Goal: Register for event/course

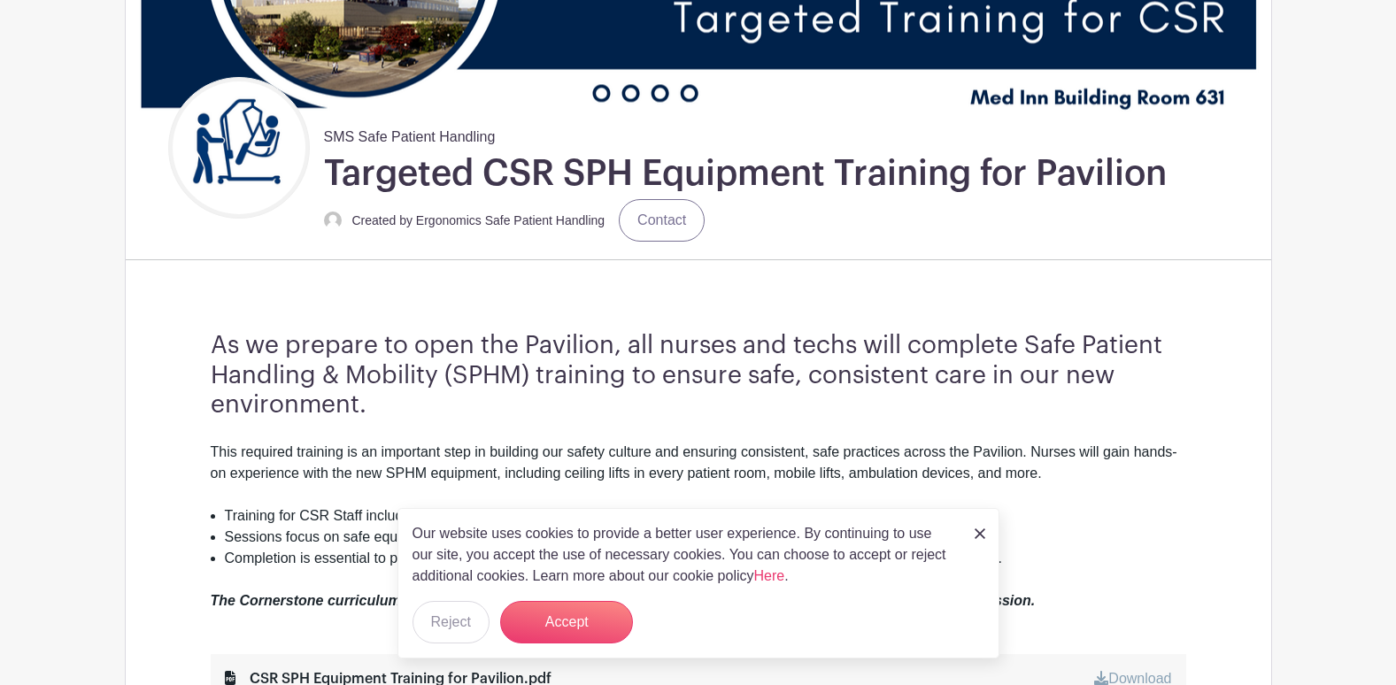
scroll to position [354, 0]
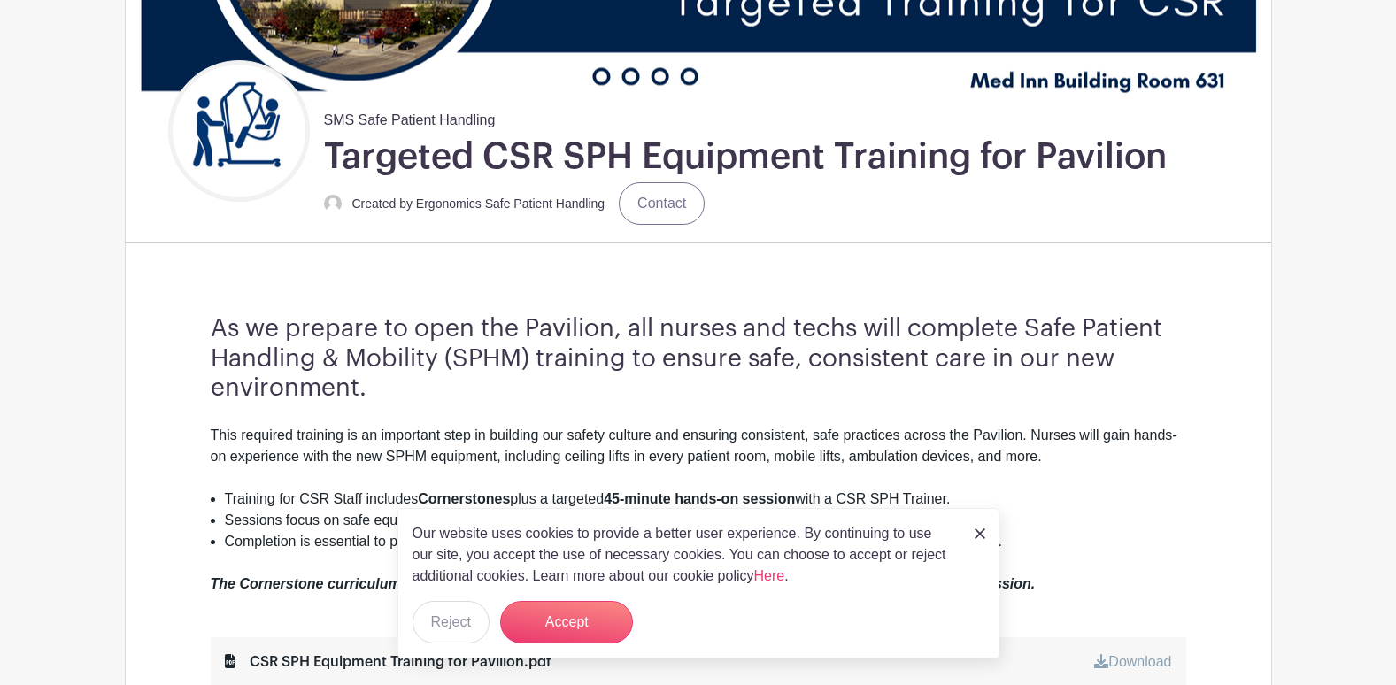
click at [992, 535] on div "Our website uses cookies to provide a better user experience. By continuing to …" at bounding box center [699, 583] width 602 height 151
click at [977, 536] on img at bounding box center [980, 534] width 11 height 11
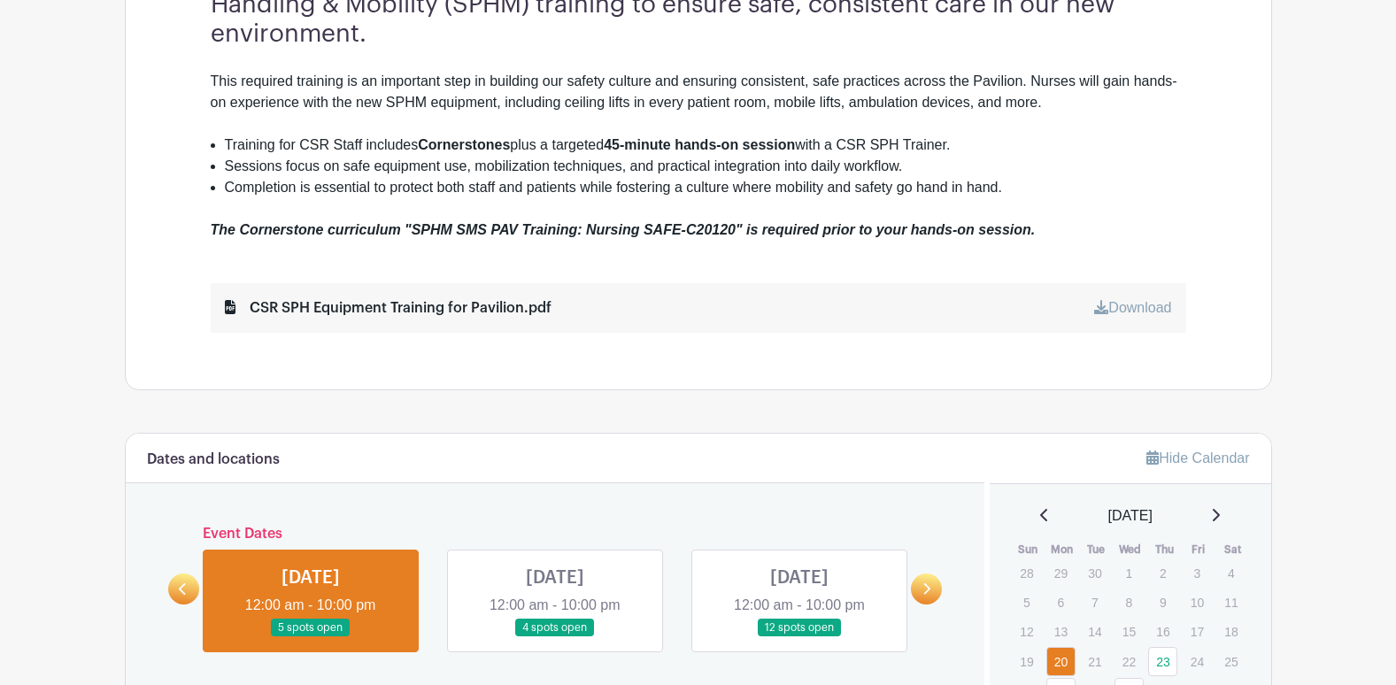
scroll to position [797, 0]
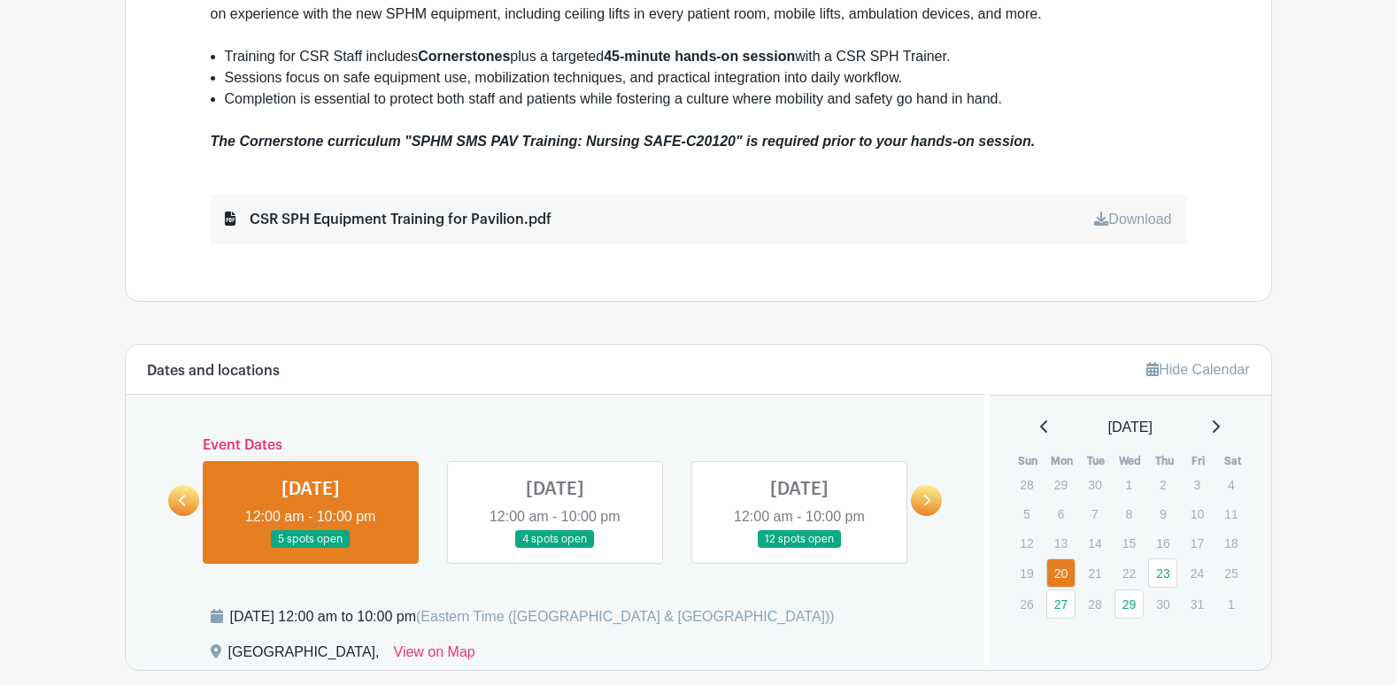
click at [555, 549] on link at bounding box center [555, 549] width 0 height 0
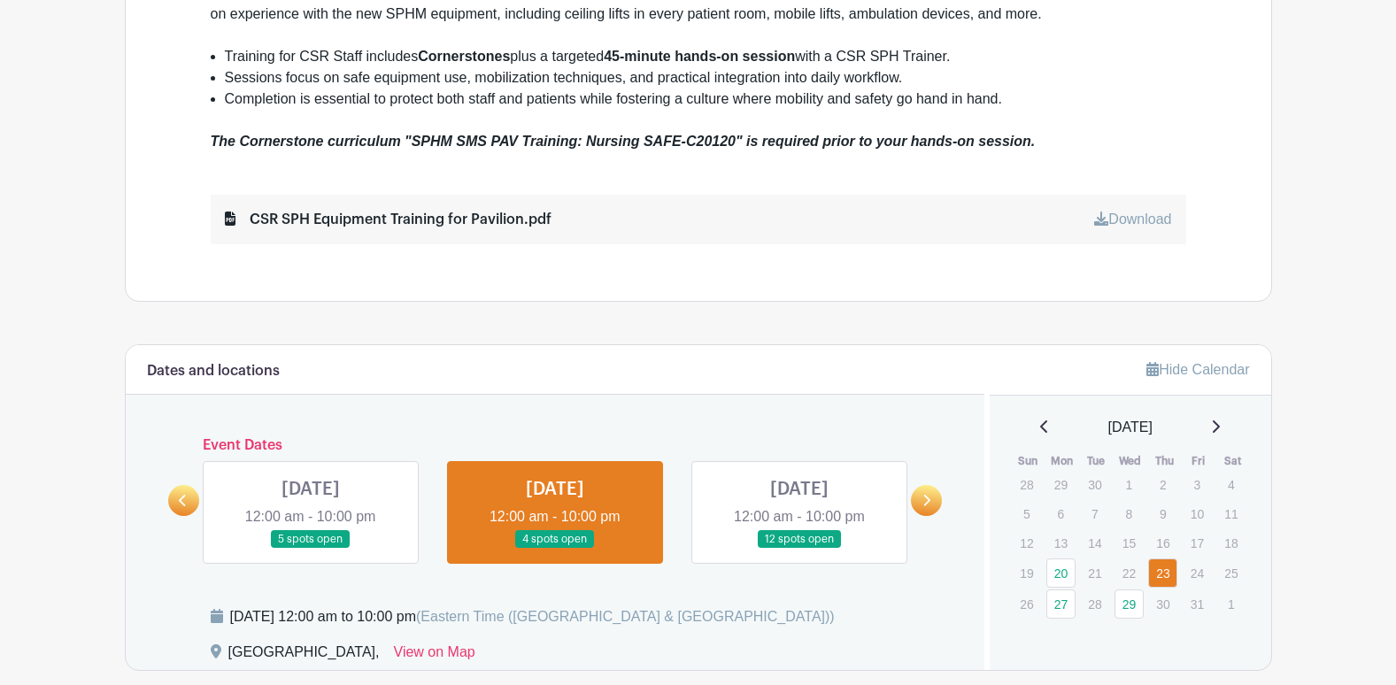
click at [311, 549] on link at bounding box center [311, 549] width 0 height 0
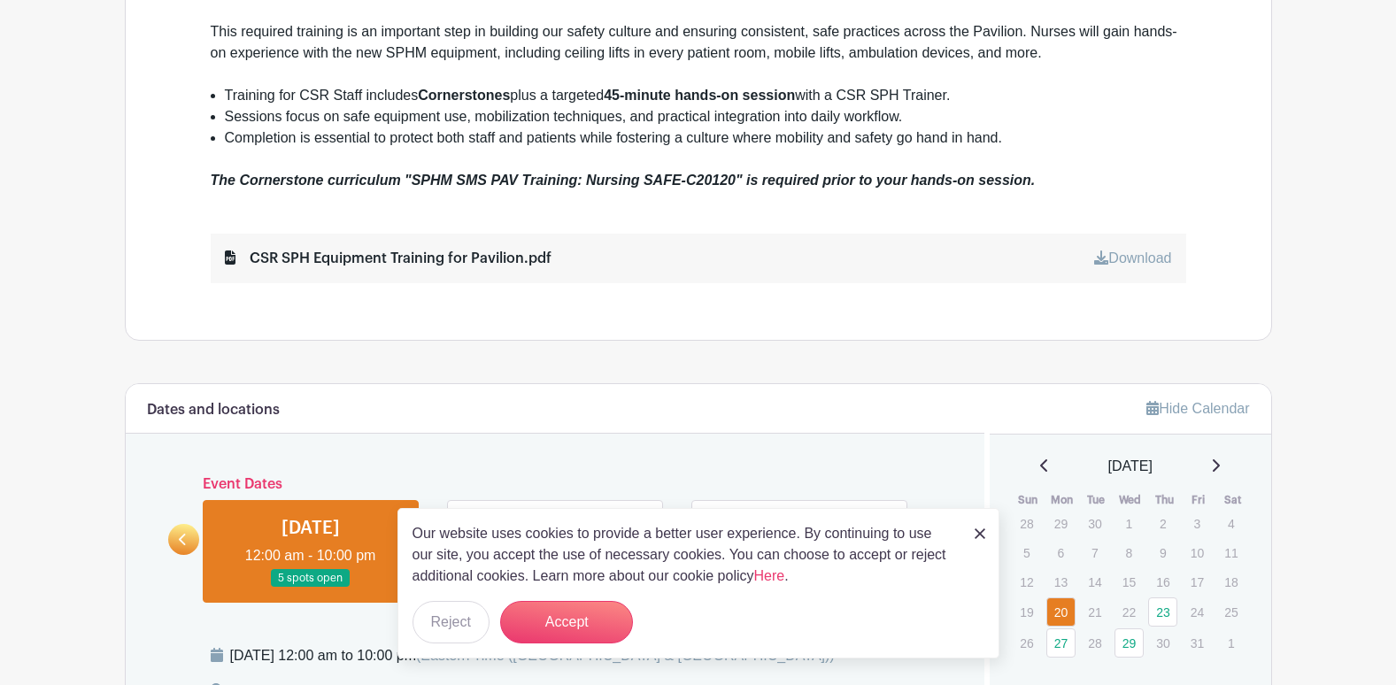
scroll to position [797, 0]
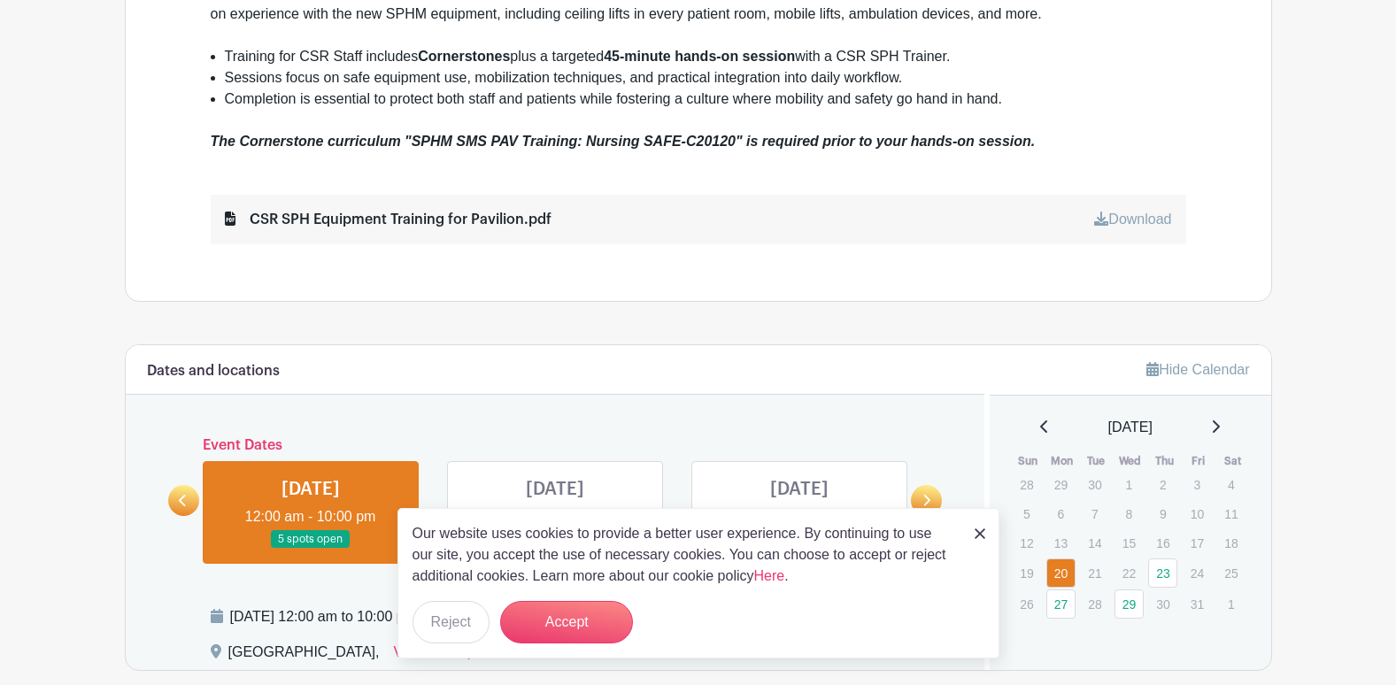
click at [982, 541] on link at bounding box center [980, 532] width 11 height 21
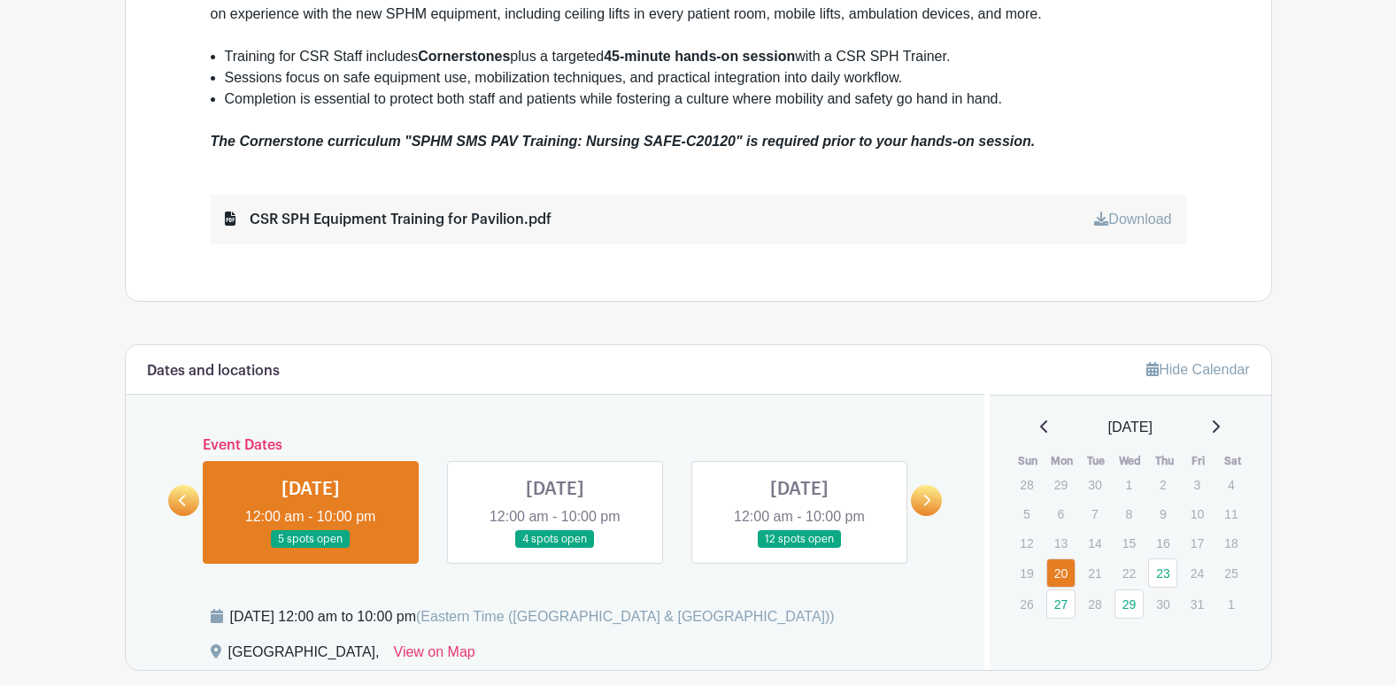
scroll to position [885, 0]
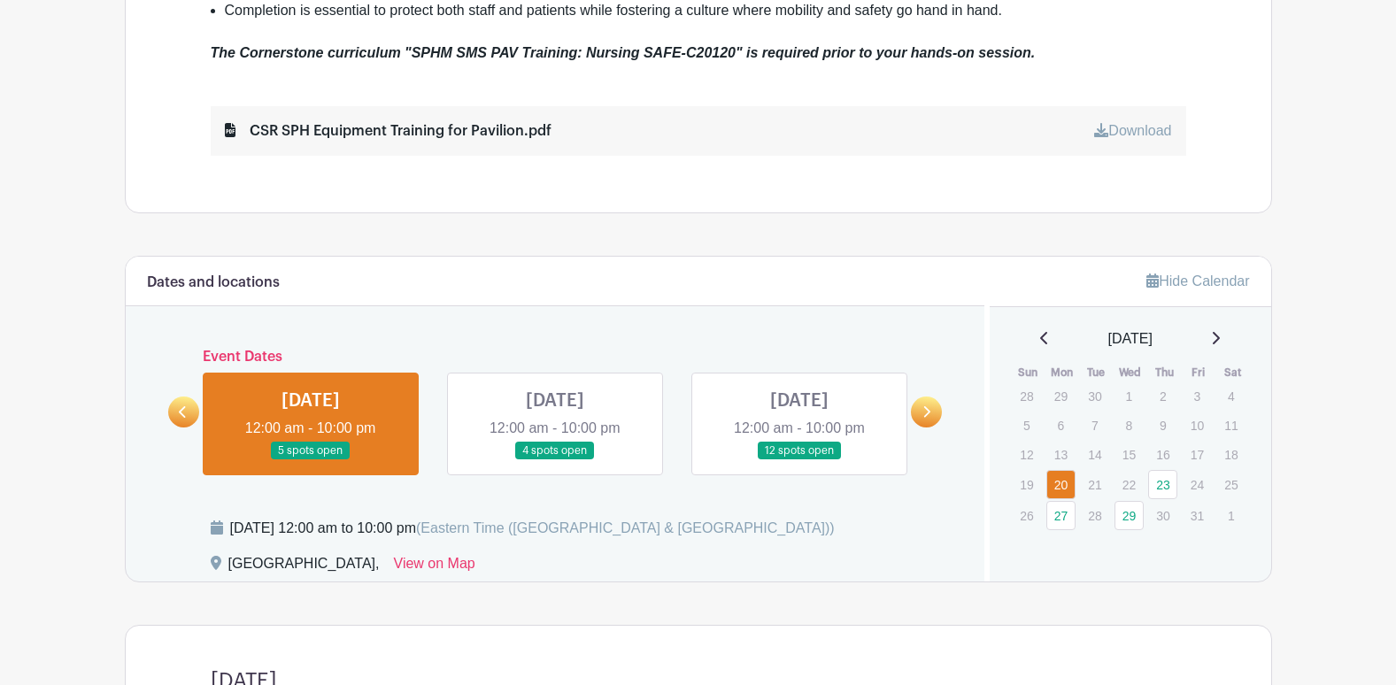
click at [311, 460] on link at bounding box center [311, 460] width 0 height 0
click at [555, 460] on link at bounding box center [555, 460] width 0 height 0
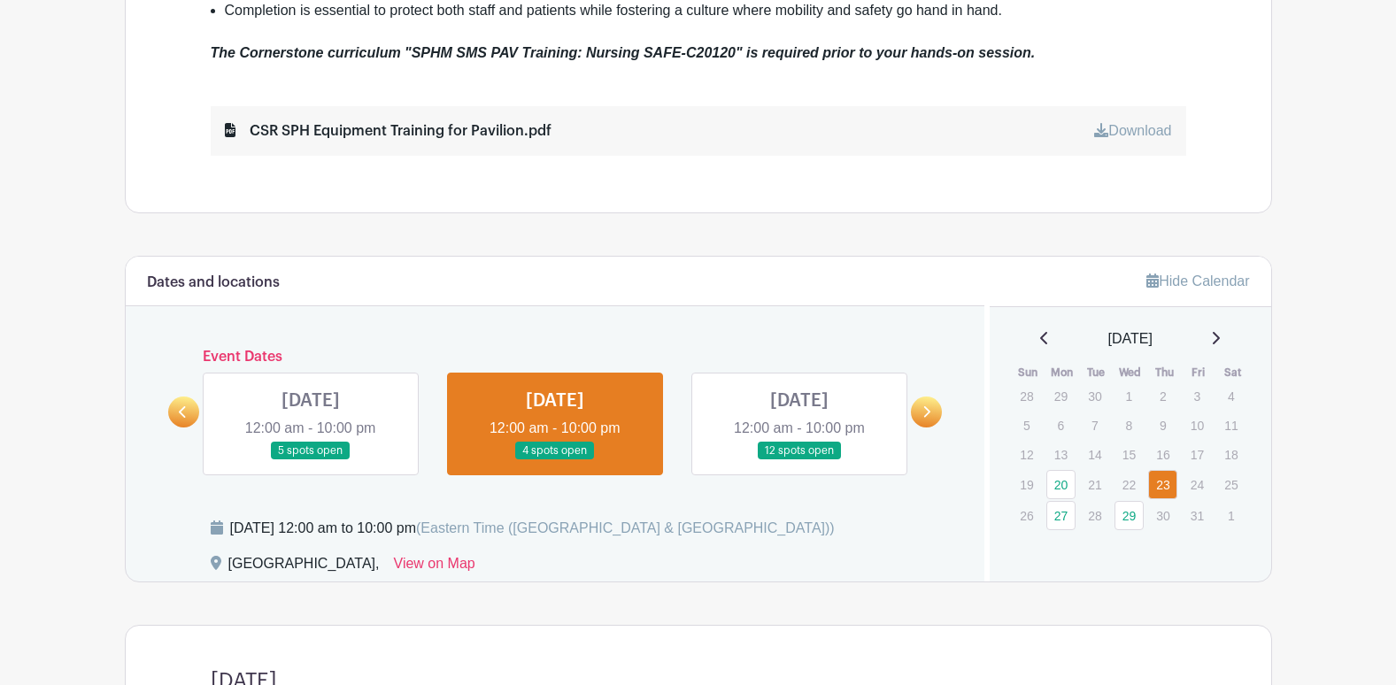
click at [311, 460] on link at bounding box center [311, 460] width 0 height 0
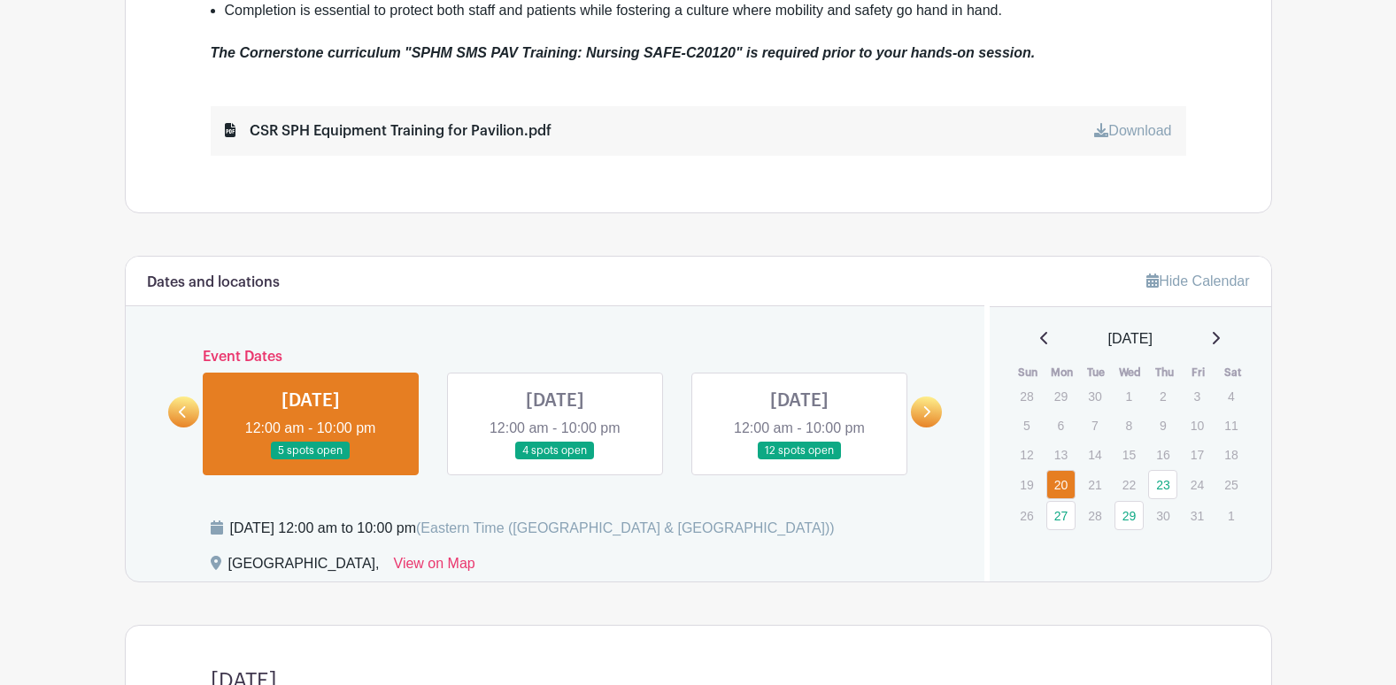
click at [311, 460] on link at bounding box center [311, 460] width 0 height 0
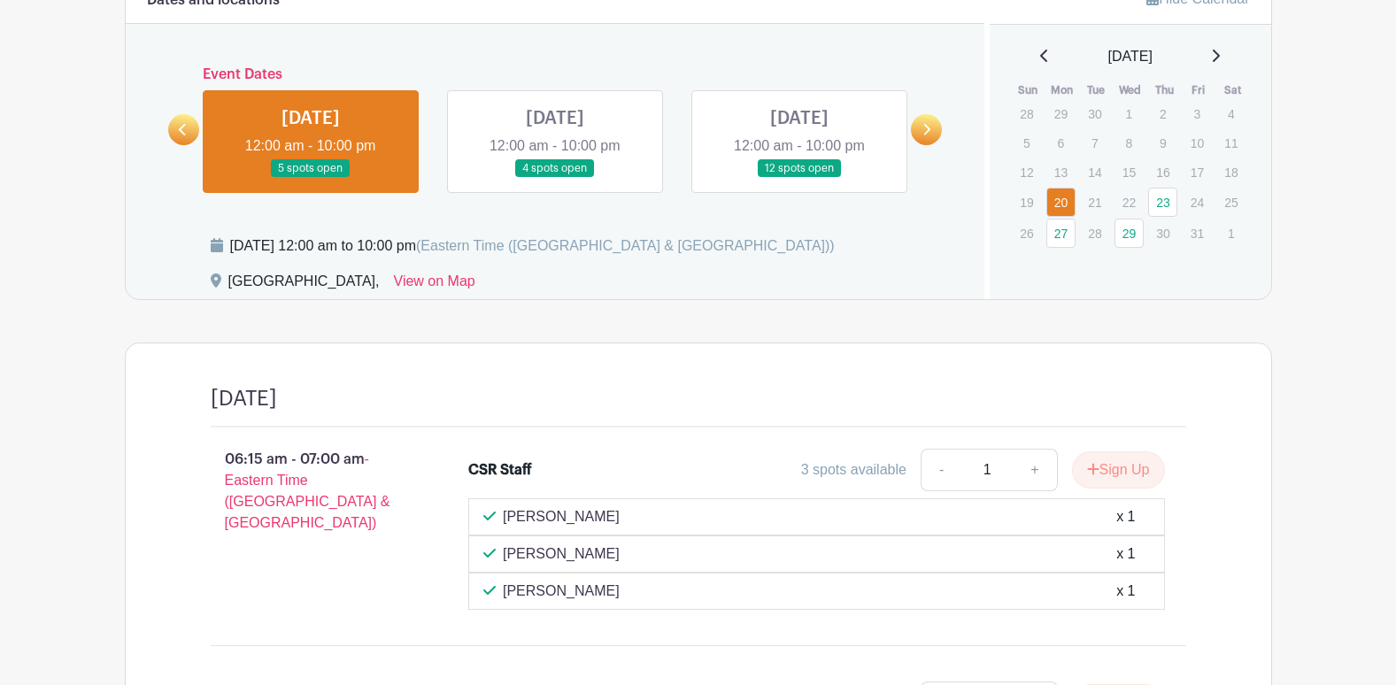
scroll to position [1124, 0]
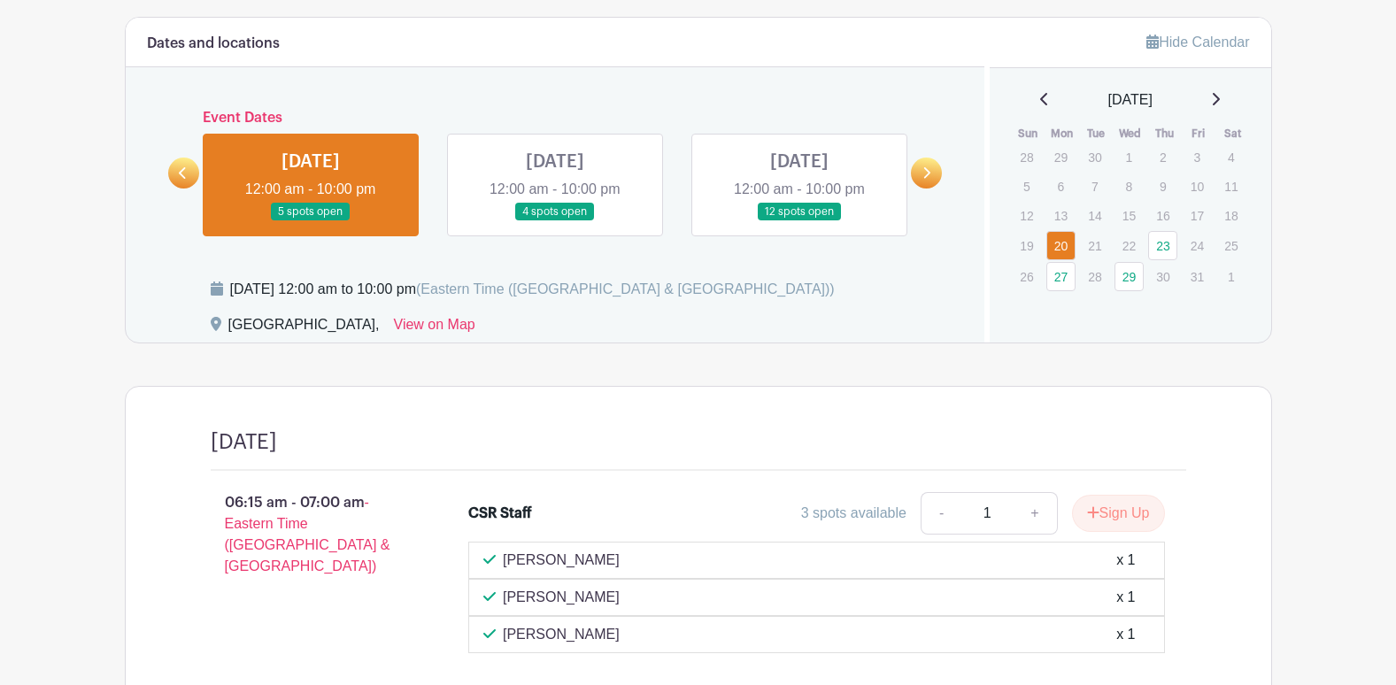
click at [555, 221] on link at bounding box center [555, 221] width 0 height 0
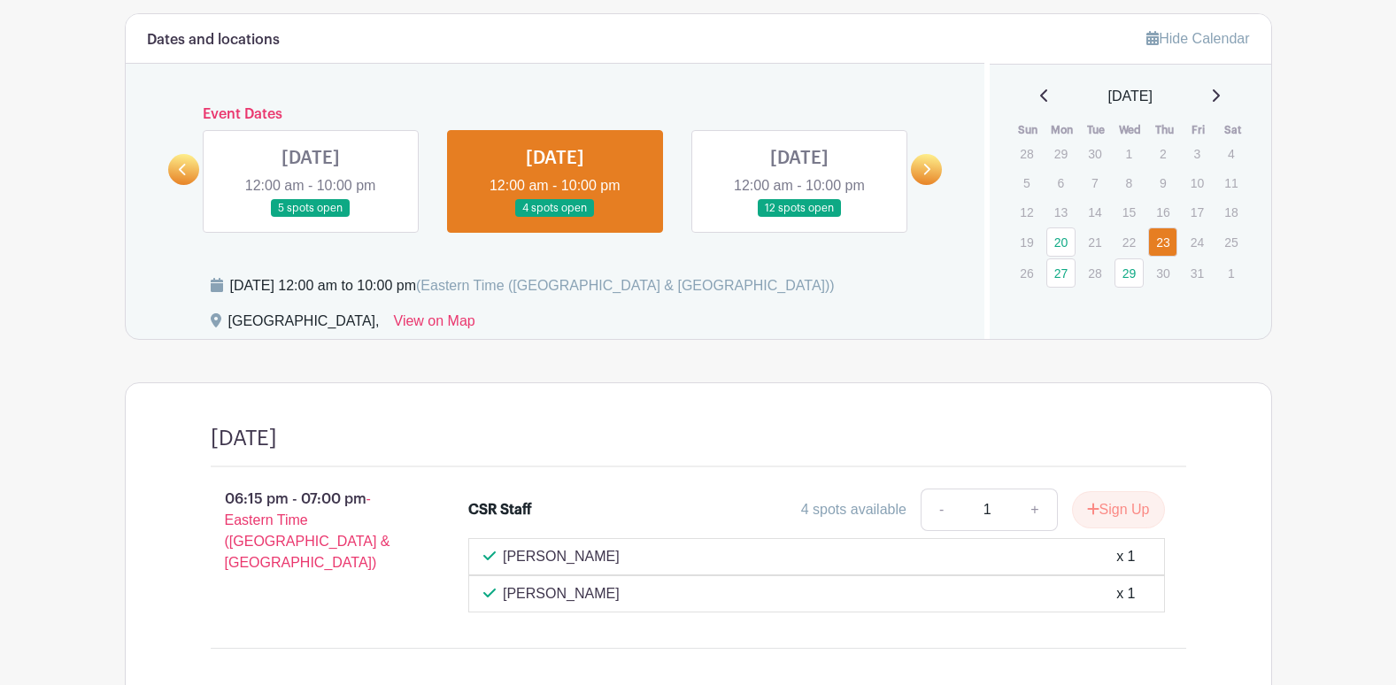
scroll to position [994, 0]
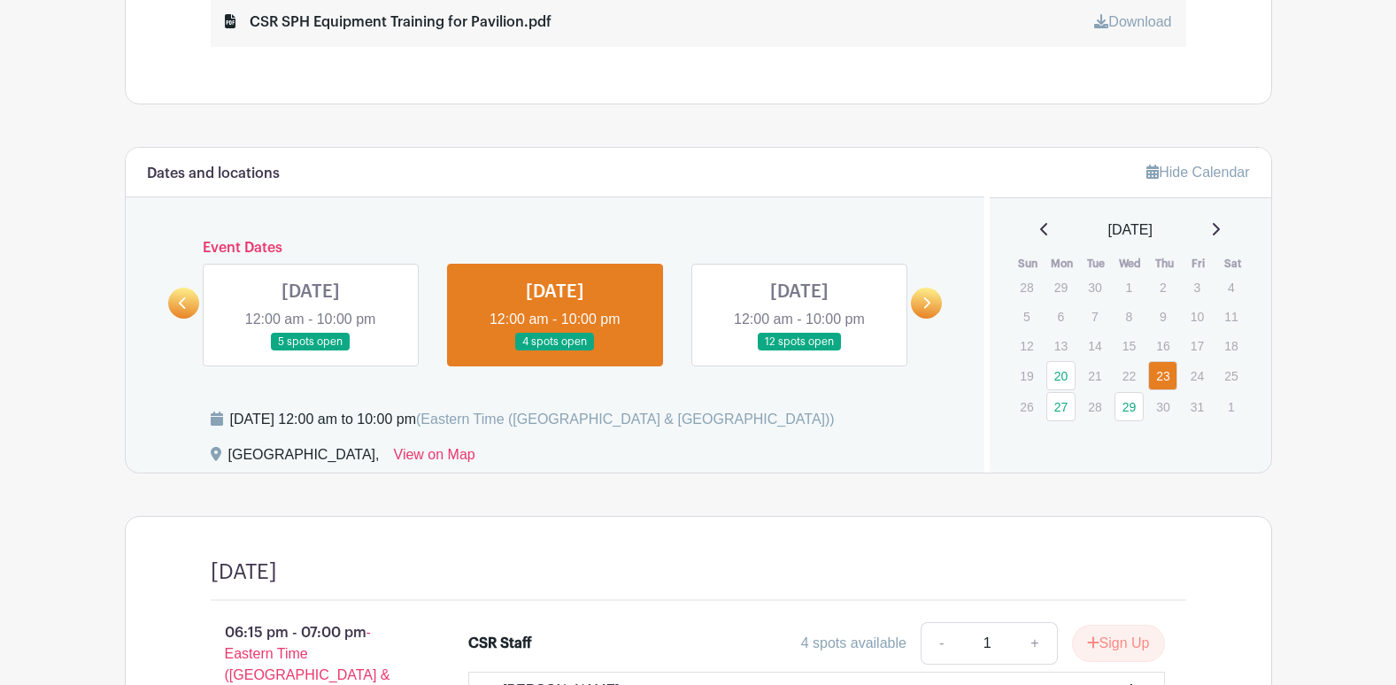
click at [311, 352] on link at bounding box center [311, 352] width 0 height 0
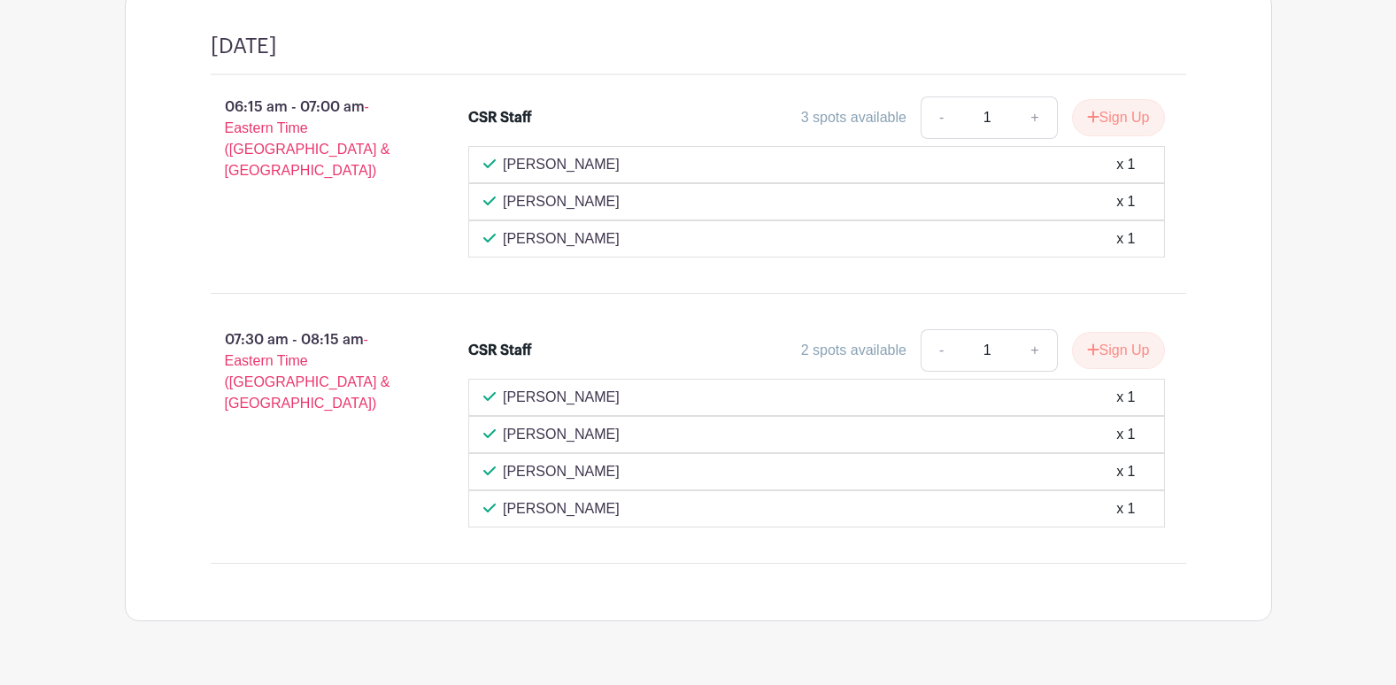
scroll to position [1526, 0]
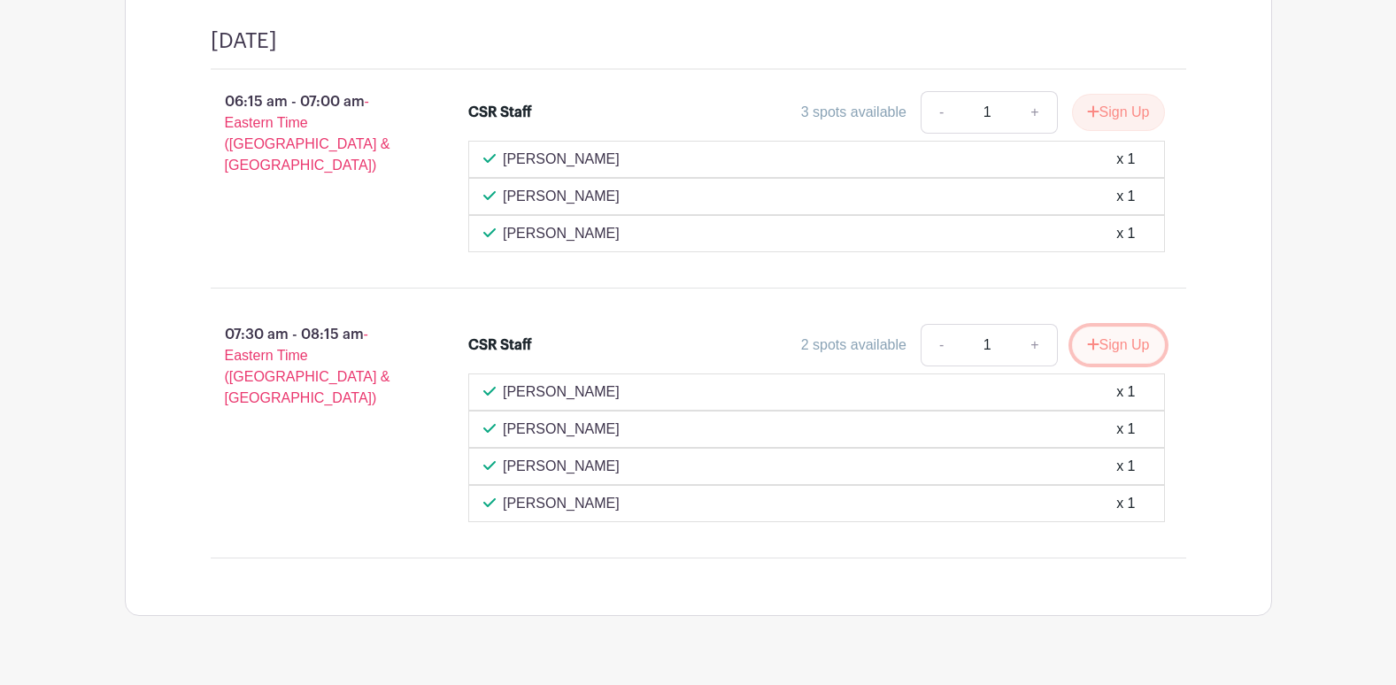
click at [1101, 342] on button "Sign Up" at bounding box center [1118, 345] width 93 height 37
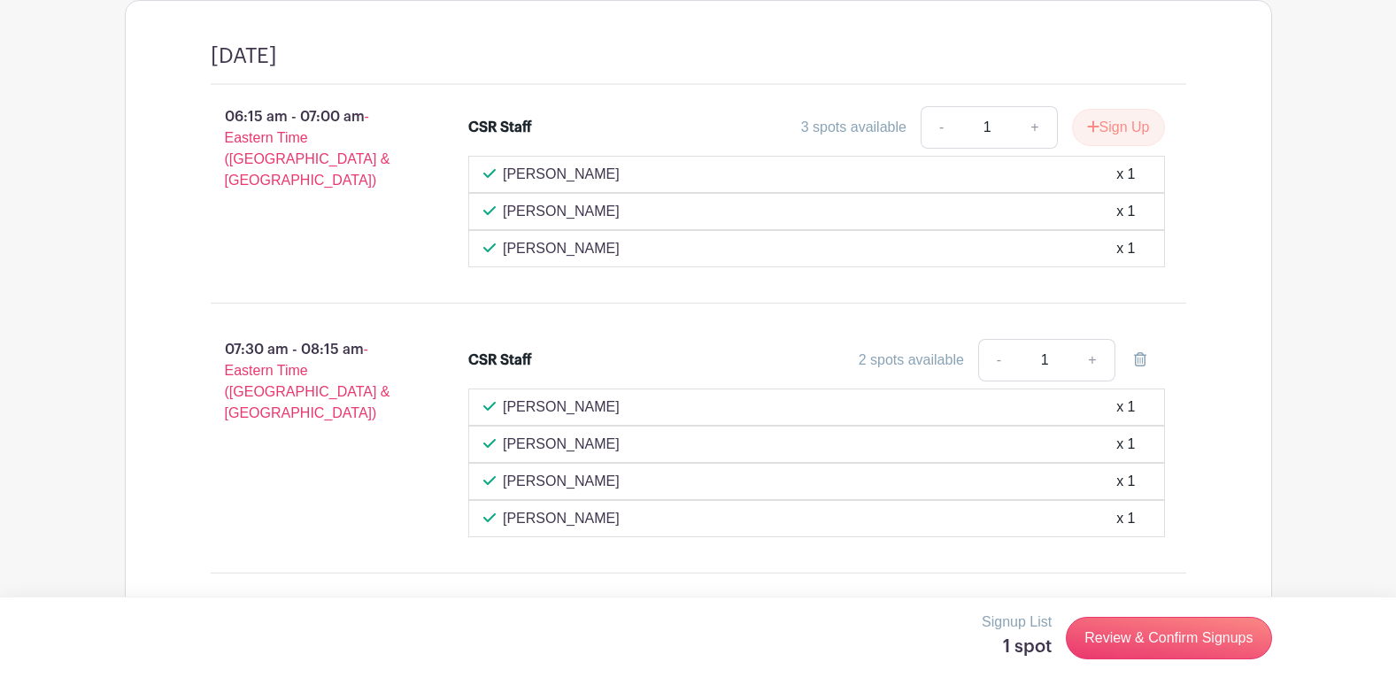
scroll to position [1479, 0]
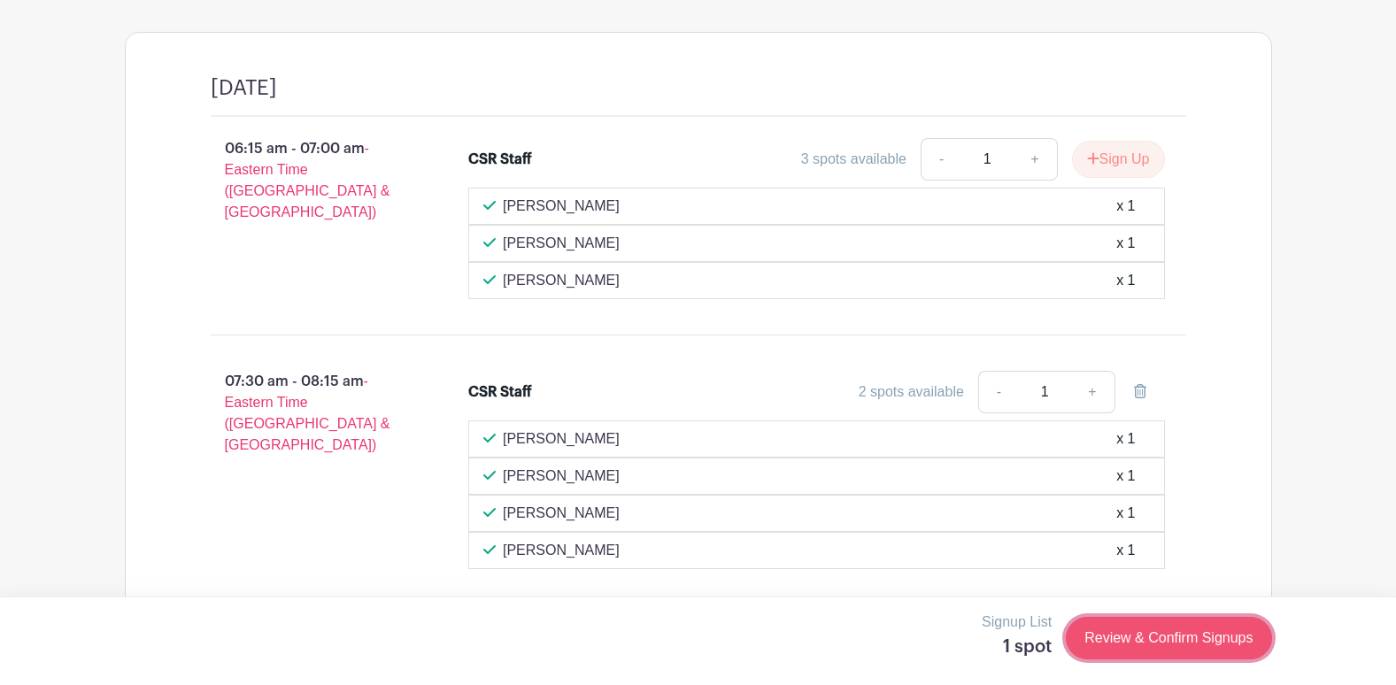
click at [1199, 638] on link "Review & Confirm Signups" at bounding box center [1168, 638] width 205 height 42
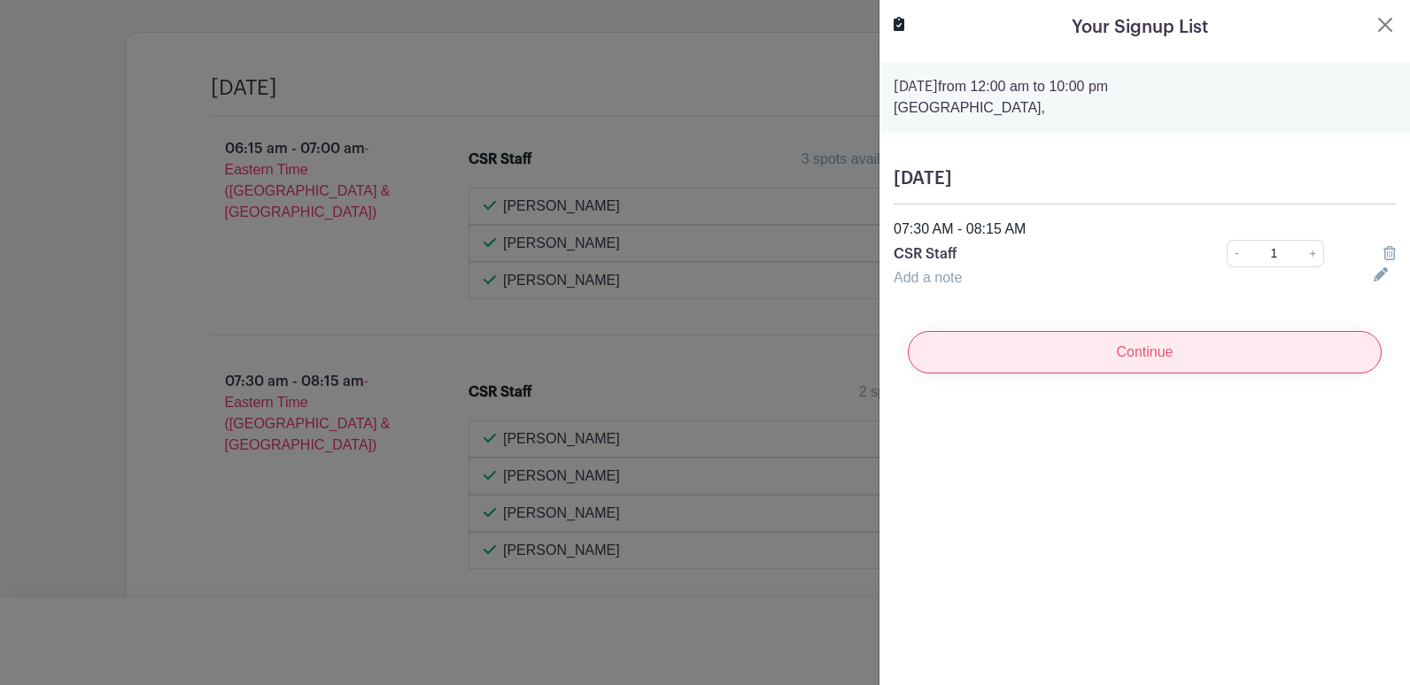
click at [1150, 346] on input "Continue" at bounding box center [1145, 352] width 474 height 42
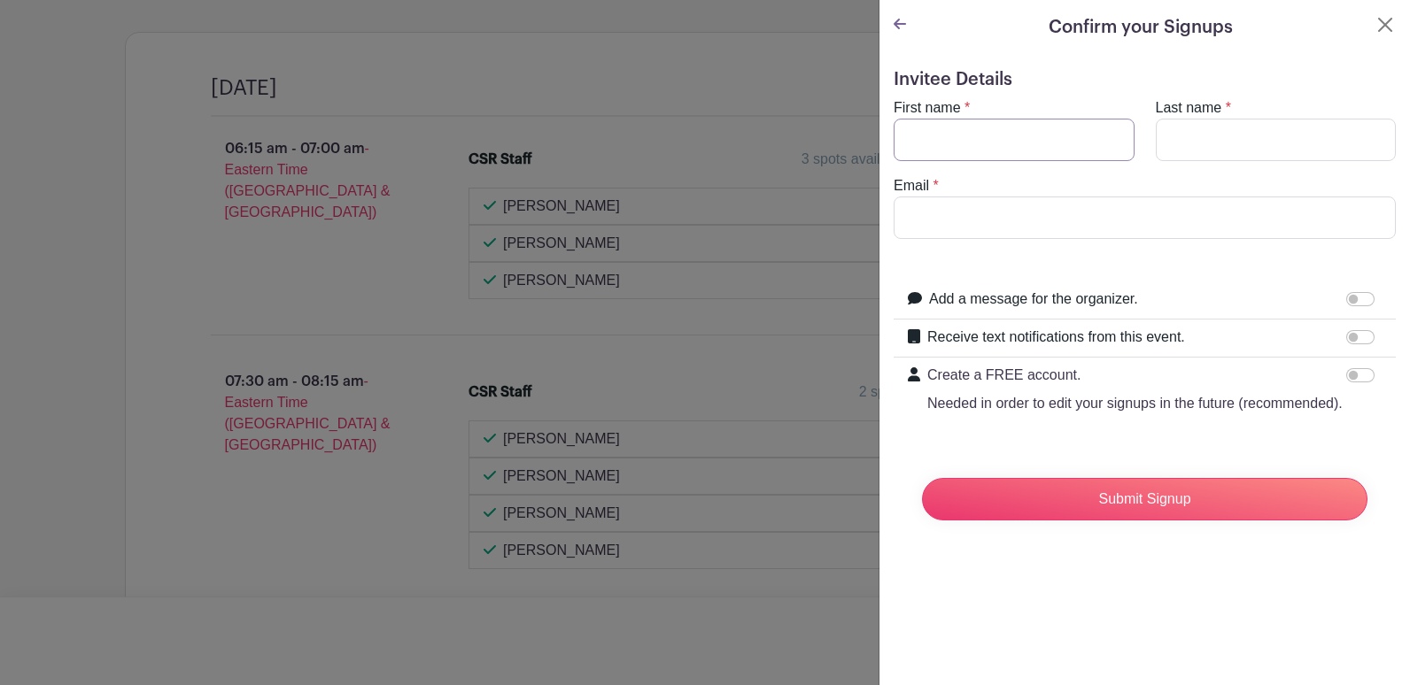
click at [1018, 135] on input "First name" at bounding box center [1013, 140] width 241 height 42
type input "c"
type input "Jennifer"
click at [1186, 140] on input "Last name" at bounding box center [1275, 140] width 241 height 42
type input "Crawford"
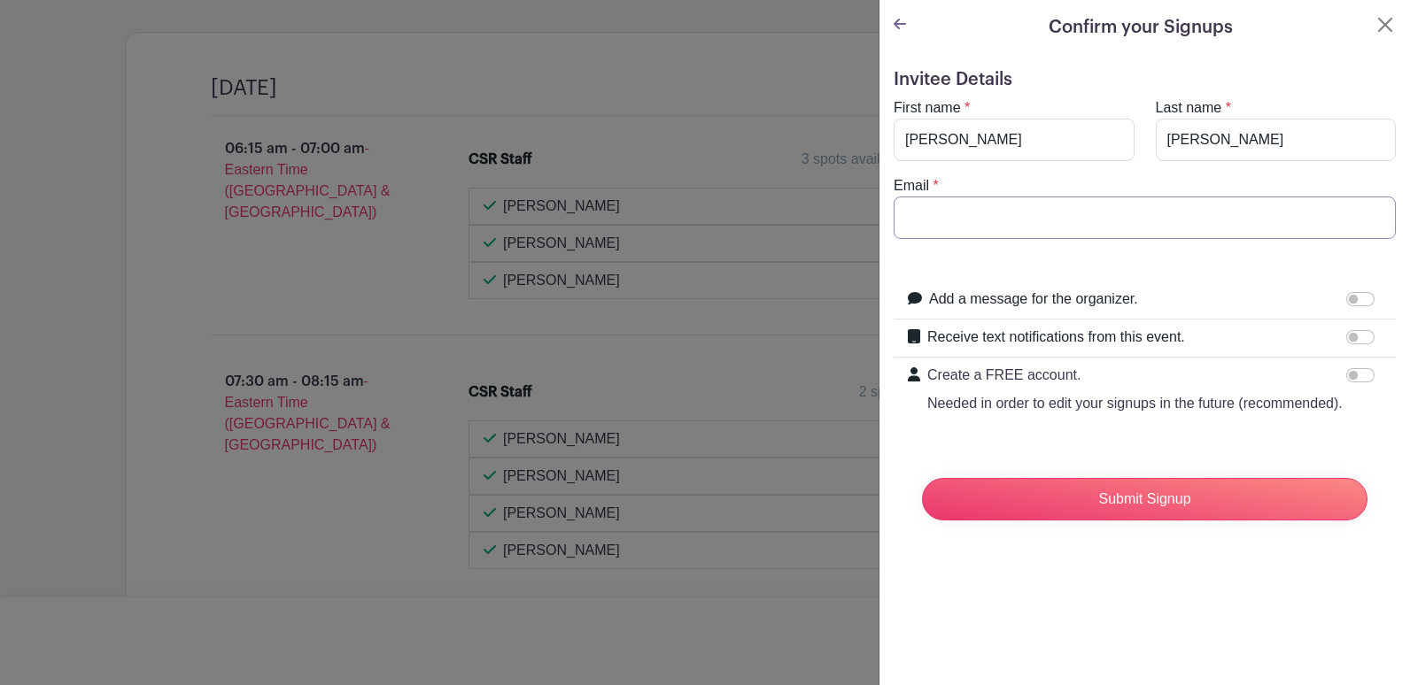
click at [907, 219] on input "Email" at bounding box center [1144, 218] width 502 height 42
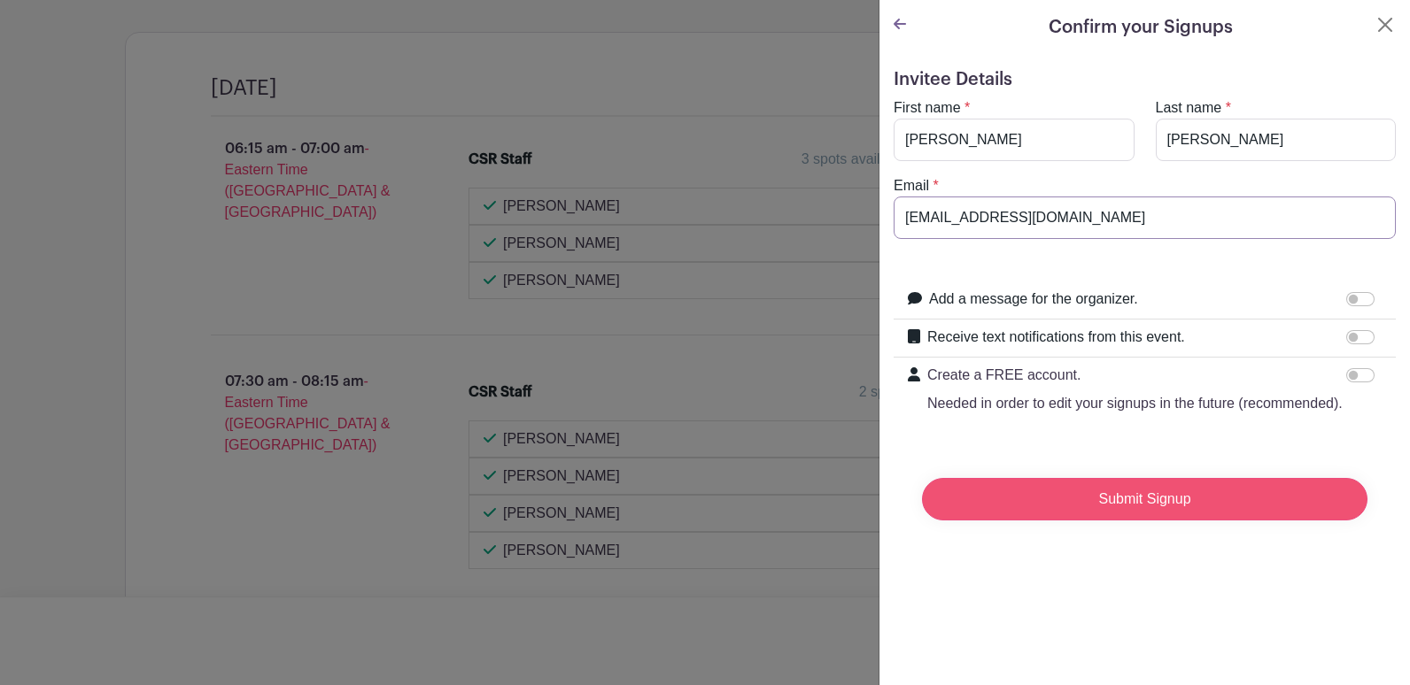
type input "crawjenn@umich.edu"
click at [1081, 508] on input "Submit Signup" at bounding box center [1144, 499] width 445 height 42
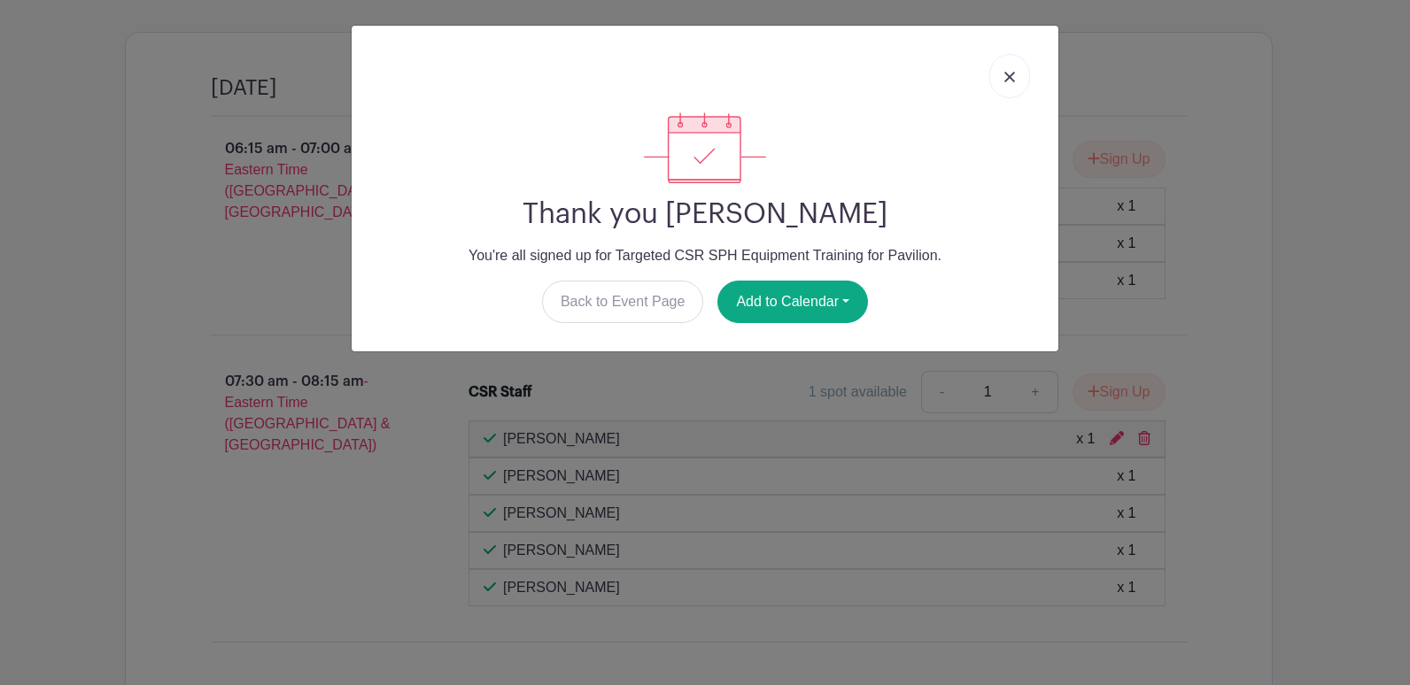
click at [1010, 75] on img at bounding box center [1009, 77] width 11 height 11
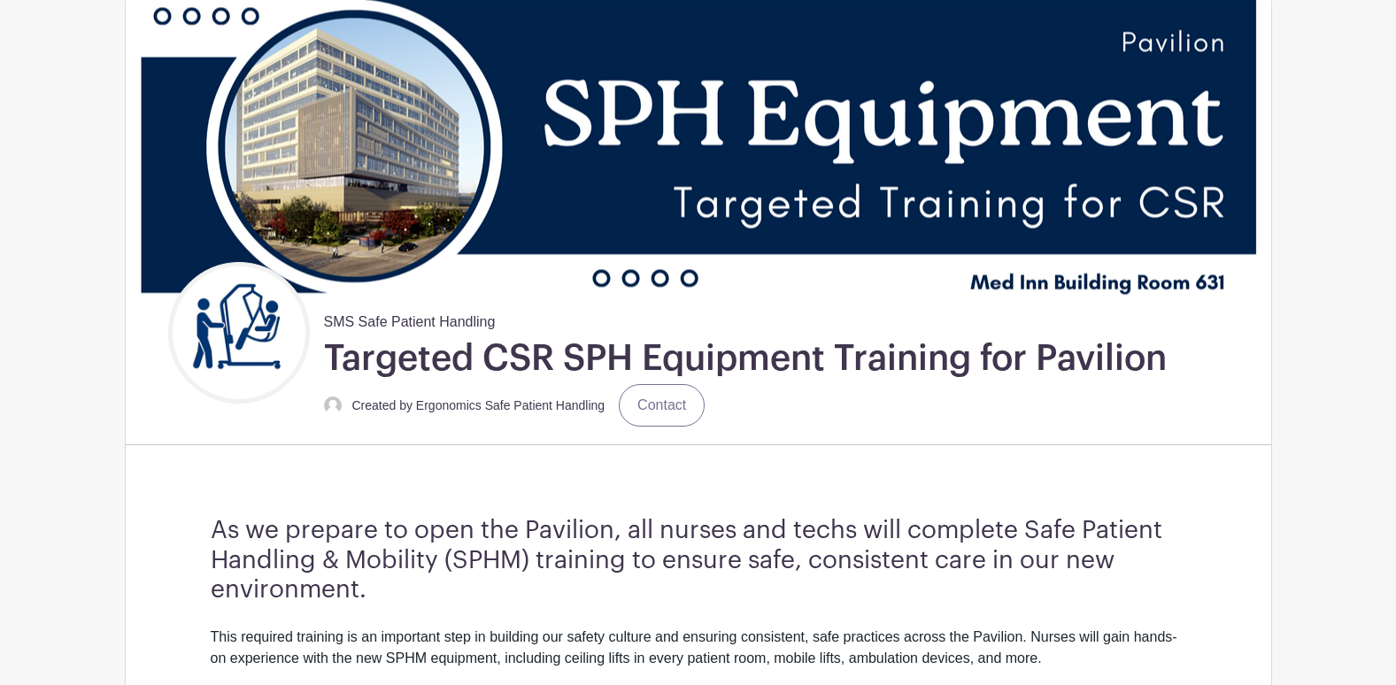
scroll to position [151, 0]
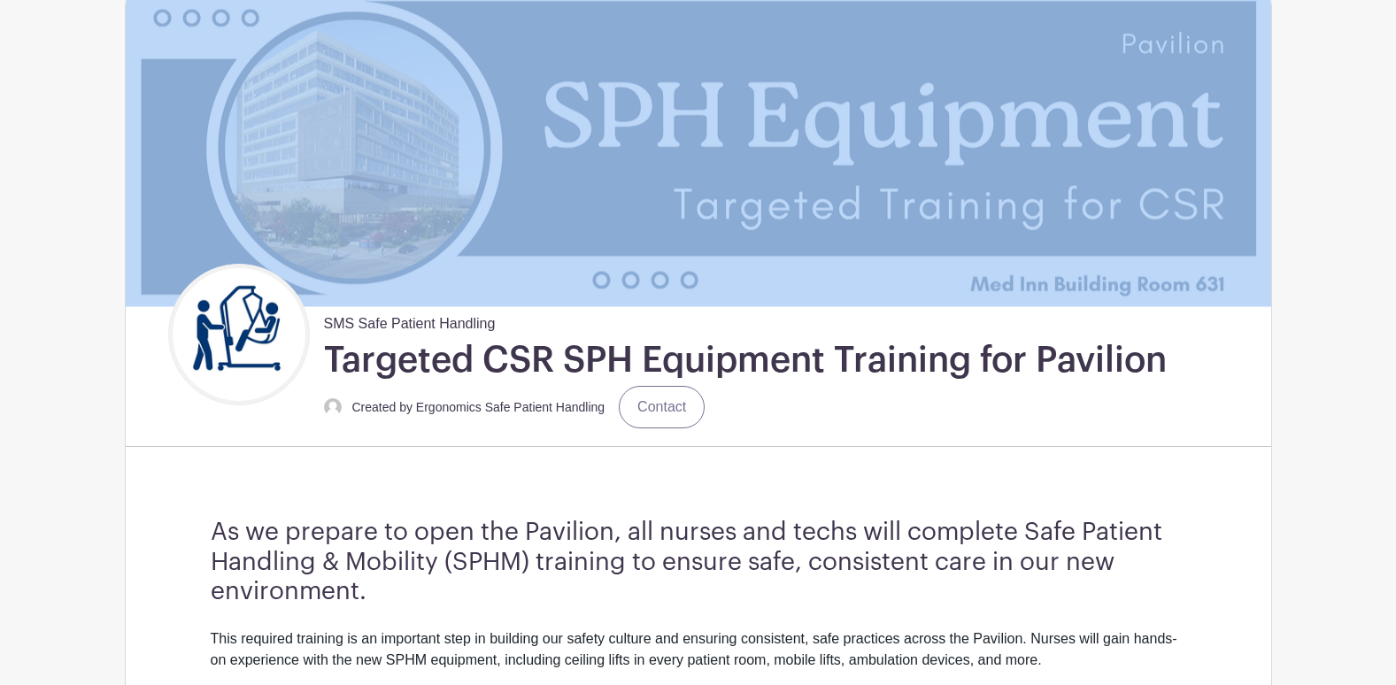
drag, startPoint x: 121, startPoint y: 48, endPoint x: 806, endPoint y: 111, distance: 687.3
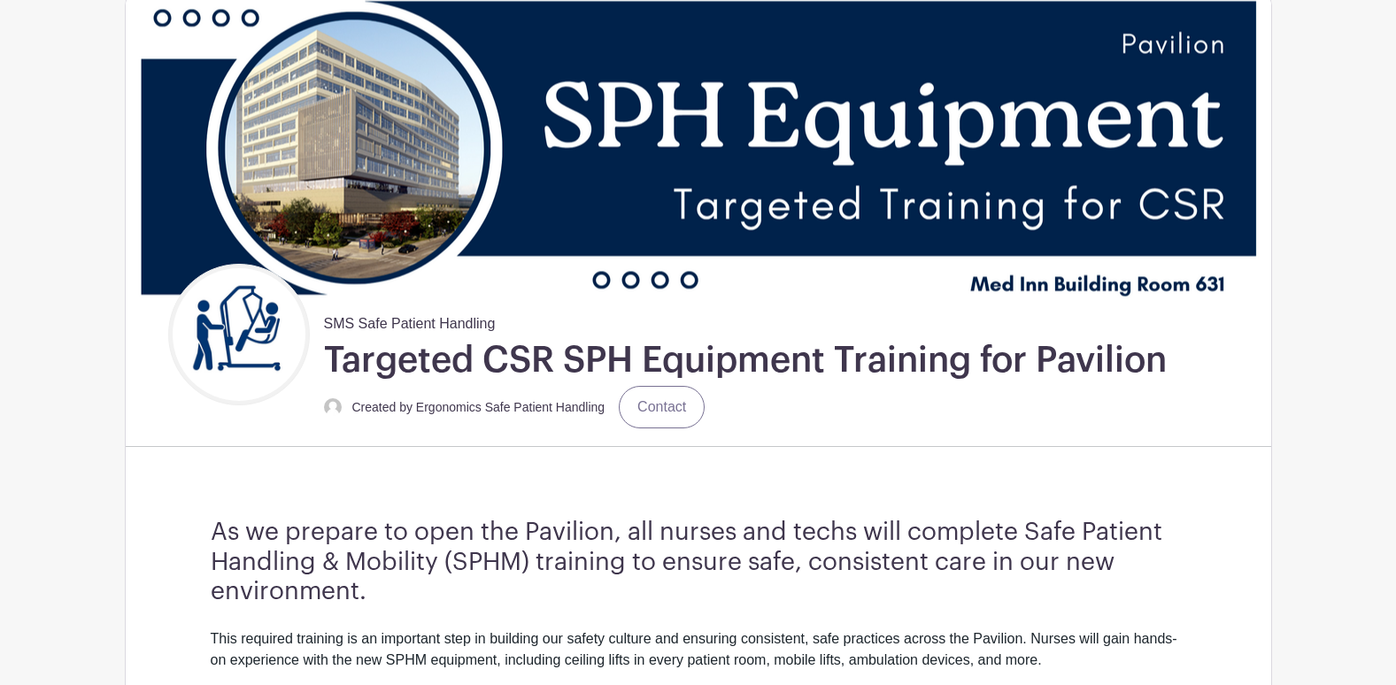
drag, startPoint x: 1286, startPoint y: 14, endPoint x: 1302, endPoint y: 166, distance: 152.2
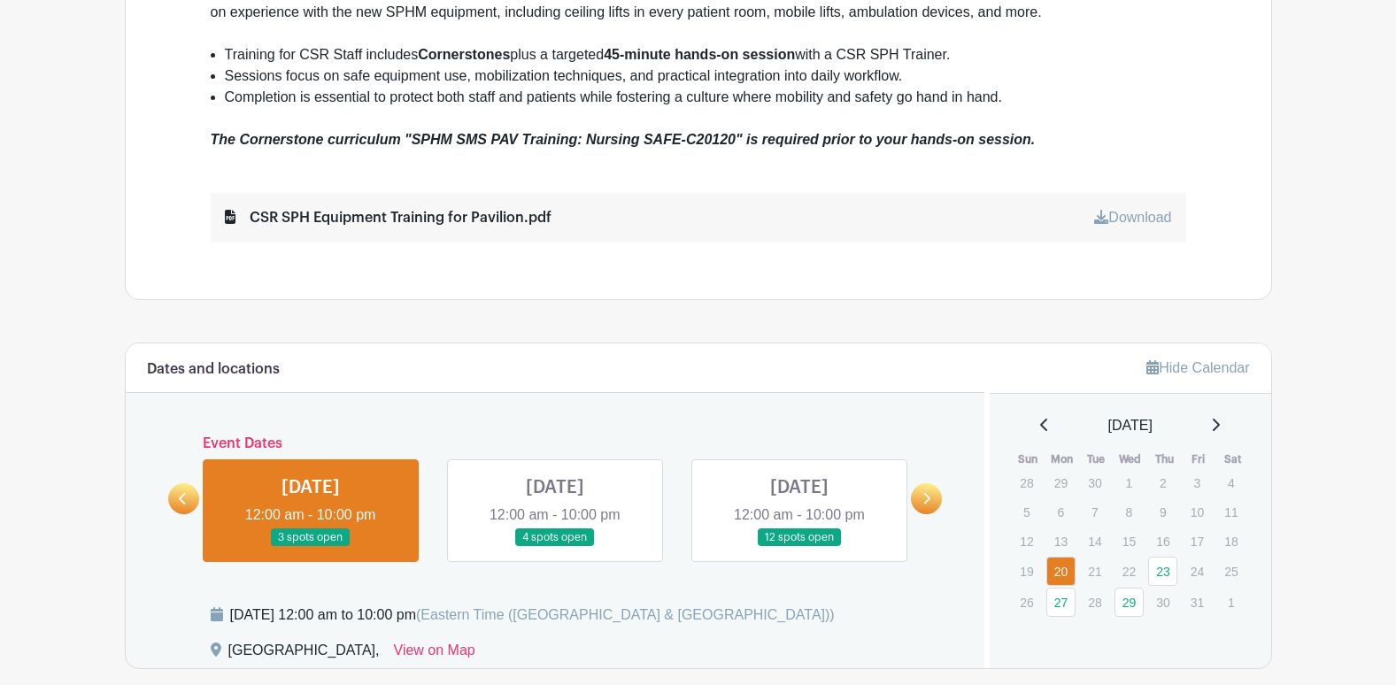
scroll to position [797, 0]
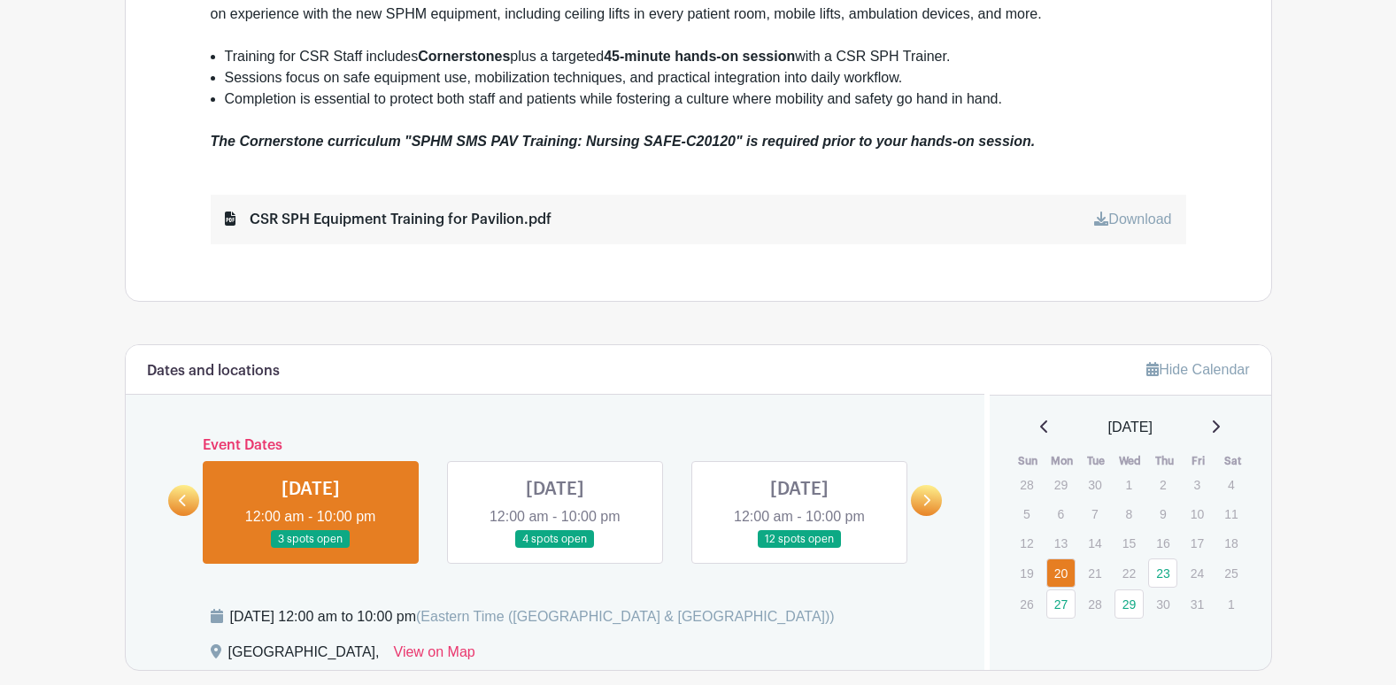
click at [311, 549] on link at bounding box center [311, 549] width 0 height 0
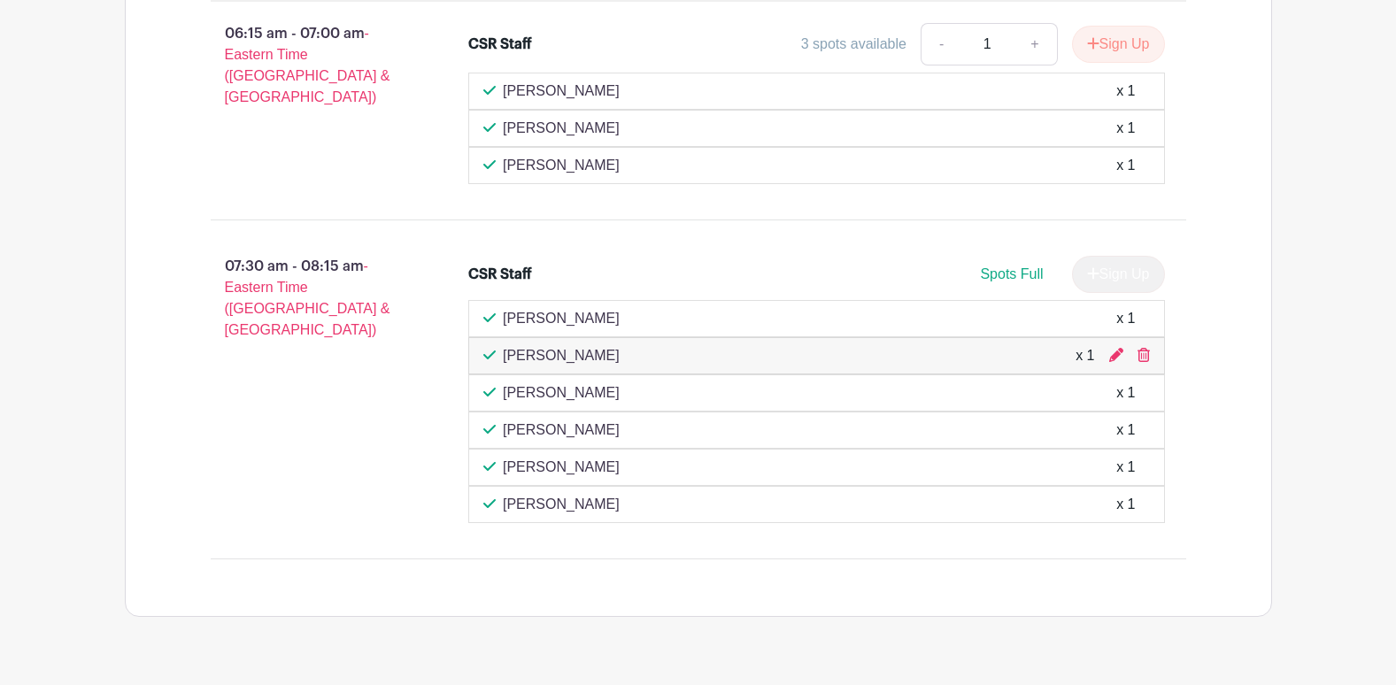
scroll to position [1636, 0]
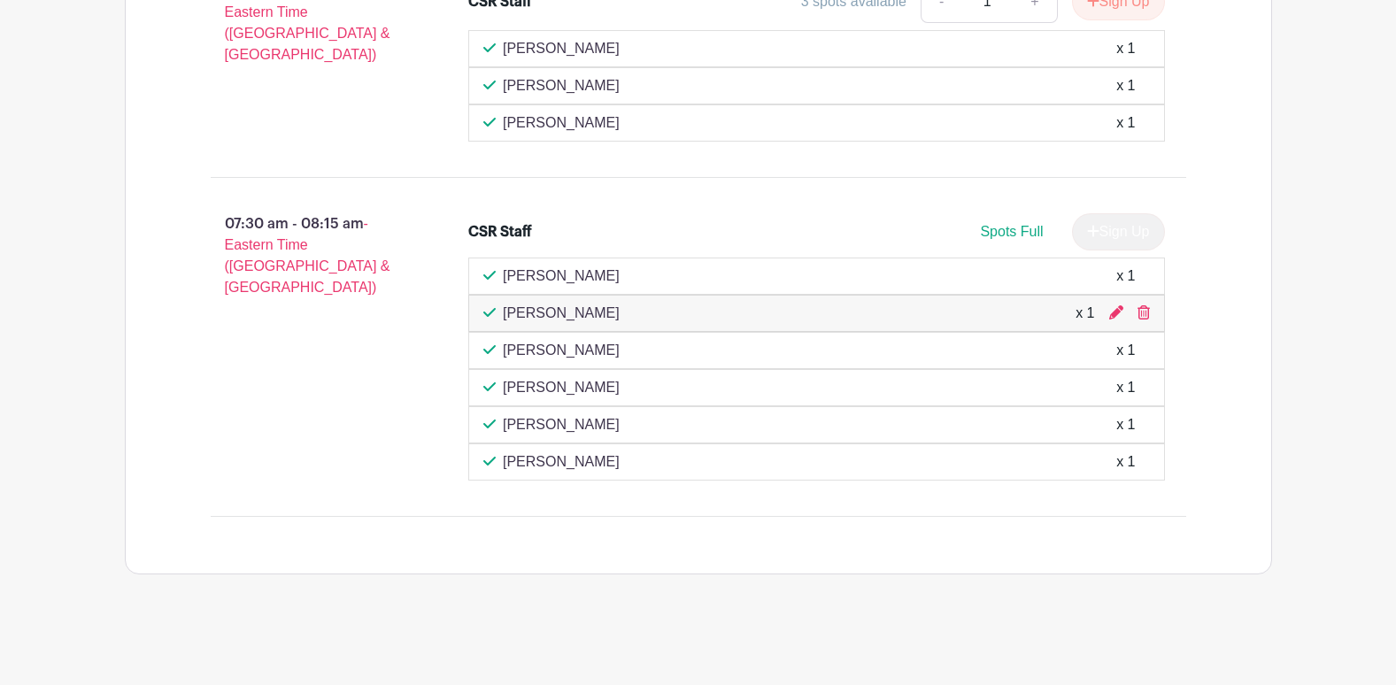
click at [829, 174] on div "06:15 am - 07:00 am - Eastern Time (US & Canada) CSR Staff 3 spots available - …" at bounding box center [698, 238] width 1061 height 558
click at [1078, 315] on div "x 1" at bounding box center [1085, 313] width 19 height 21
click at [1091, 313] on div "x 1" at bounding box center [1085, 313] width 19 height 21
click at [1011, 361] on div "Holly Barnabei x 1" at bounding box center [816, 350] width 697 height 37
click at [1013, 358] on div "Holly Barnabei x 1" at bounding box center [816, 350] width 667 height 21
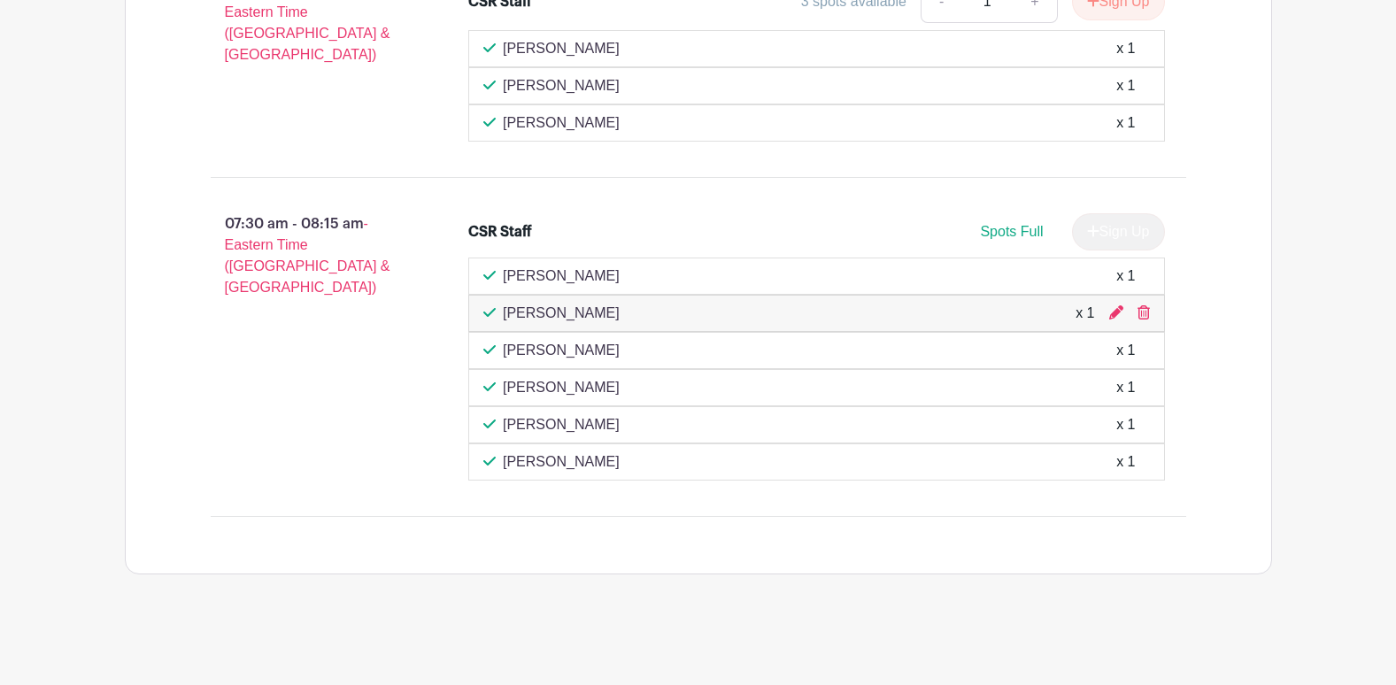
click at [1013, 358] on div "Holly Barnabei x 1" at bounding box center [816, 350] width 667 height 21
drag, startPoint x: 1013, startPoint y: 358, endPoint x: 948, endPoint y: 319, distance: 75.5
click at [948, 319] on div "Jennifer Crawford x 1" at bounding box center [816, 313] width 667 height 21
click at [1114, 316] on icon at bounding box center [1116, 312] width 14 height 14
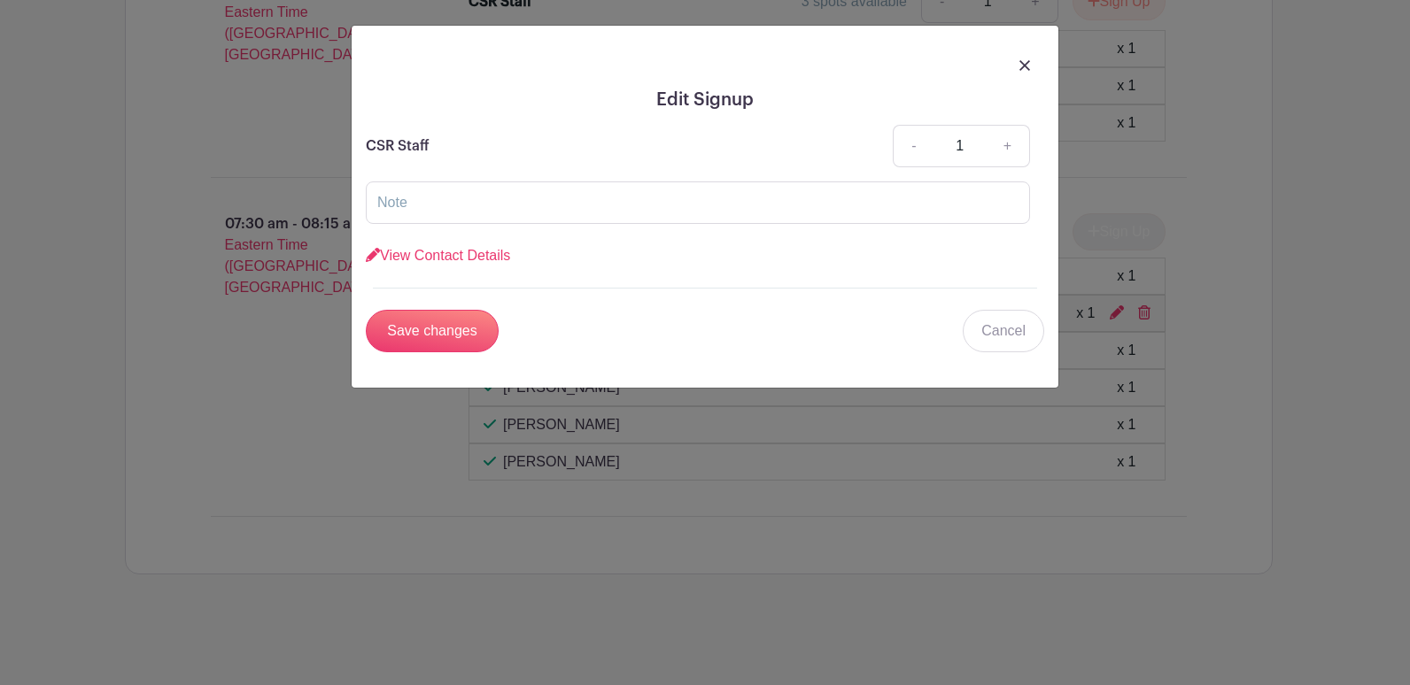
click at [1027, 68] on img at bounding box center [1024, 65] width 11 height 11
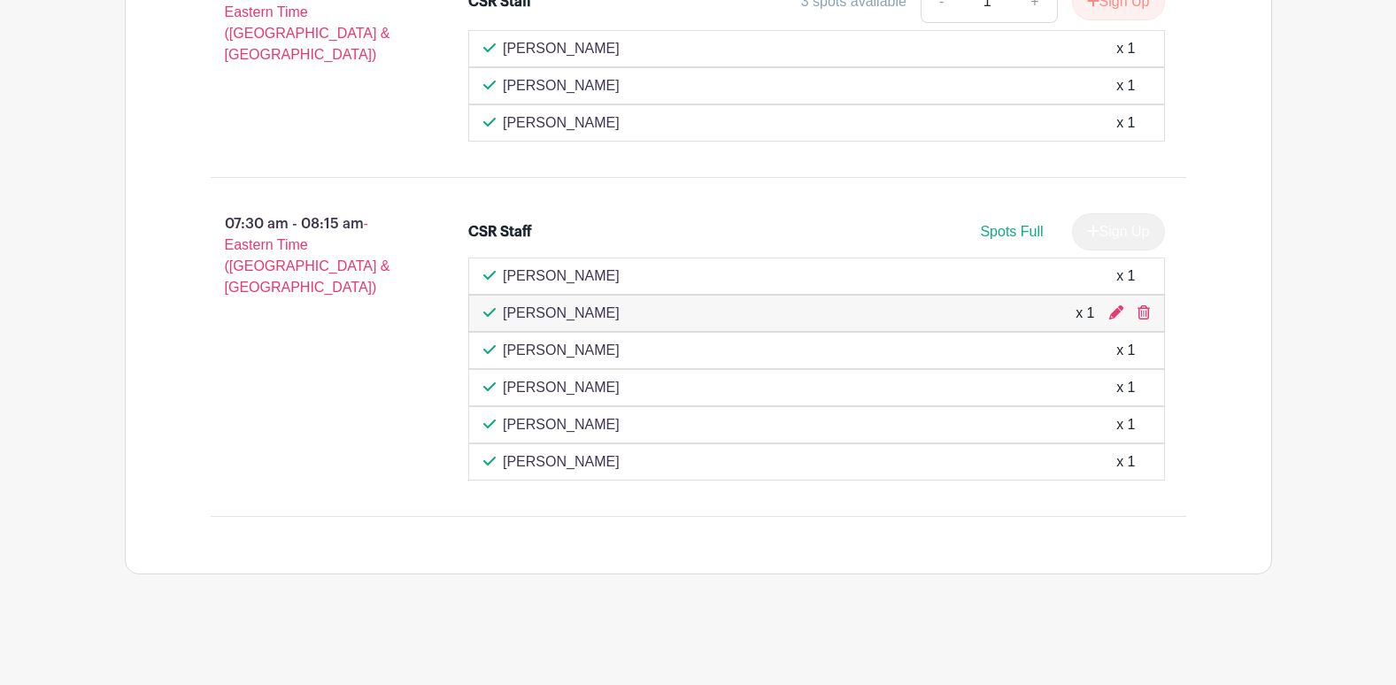
click at [705, 120] on div "kaylee walling x 1" at bounding box center [816, 122] width 667 height 21
click at [707, 112] on div "kaylee walling x 1" at bounding box center [816, 122] width 667 height 21
click at [543, 354] on p "[PERSON_NAME]" at bounding box center [561, 350] width 117 height 21
click at [767, 369] on div "Brandon Perry x 1" at bounding box center [816, 387] width 697 height 37
click at [1012, 315] on div "Jennifer Crawford x 1" at bounding box center [816, 313] width 667 height 21
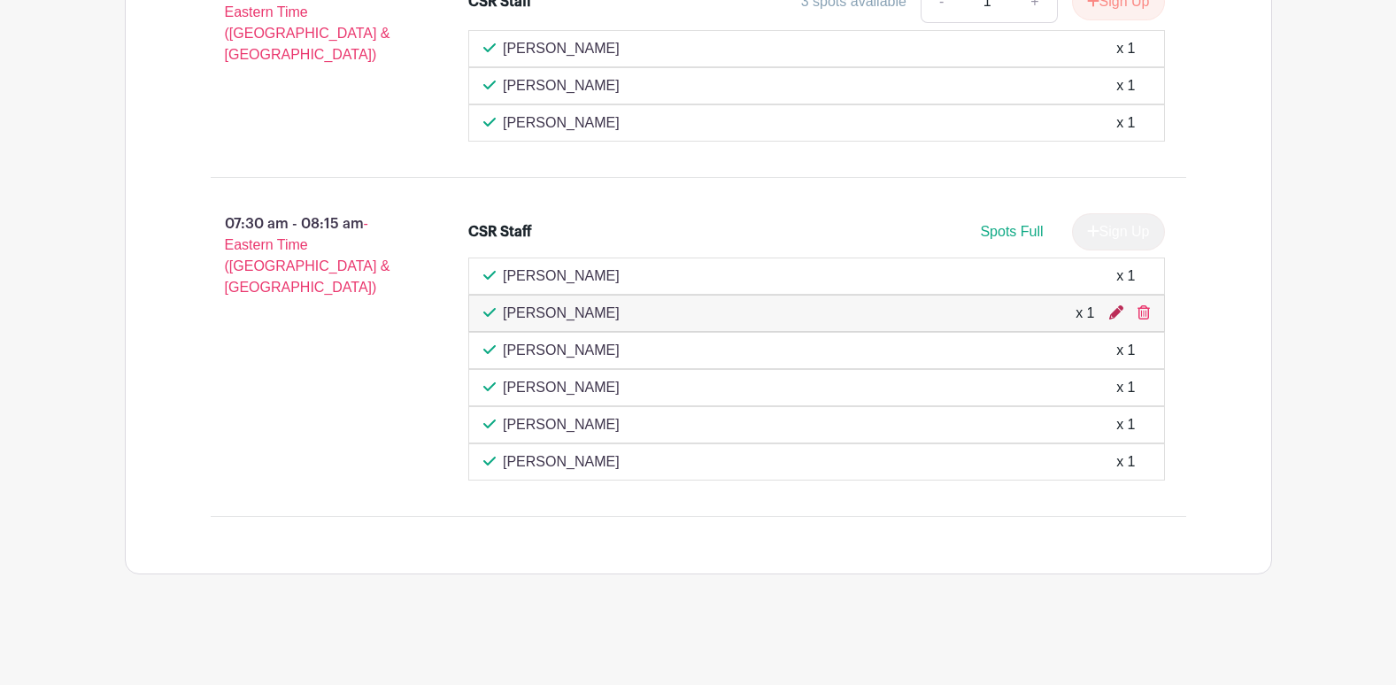
click at [1116, 312] on icon at bounding box center [1116, 312] width 14 height 14
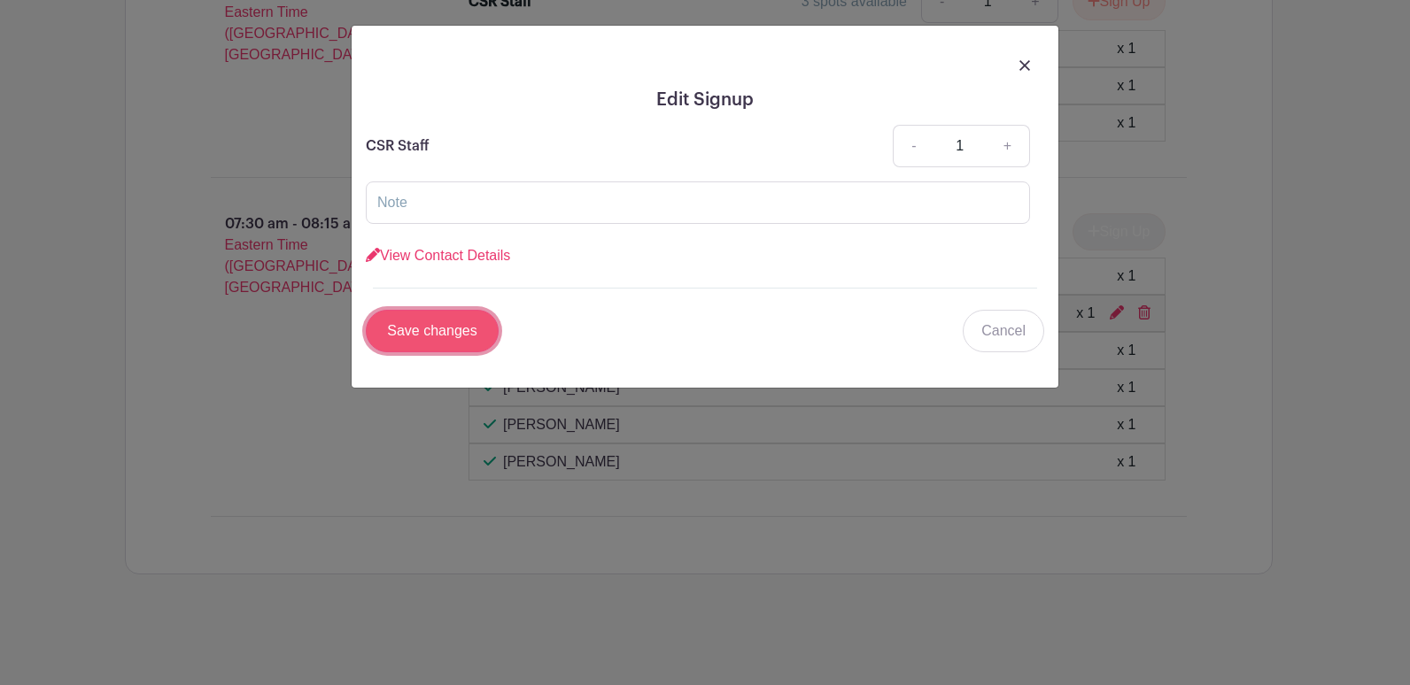
click at [472, 343] on input "Save changes" at bounding box center [432, 331] width 133 height 42
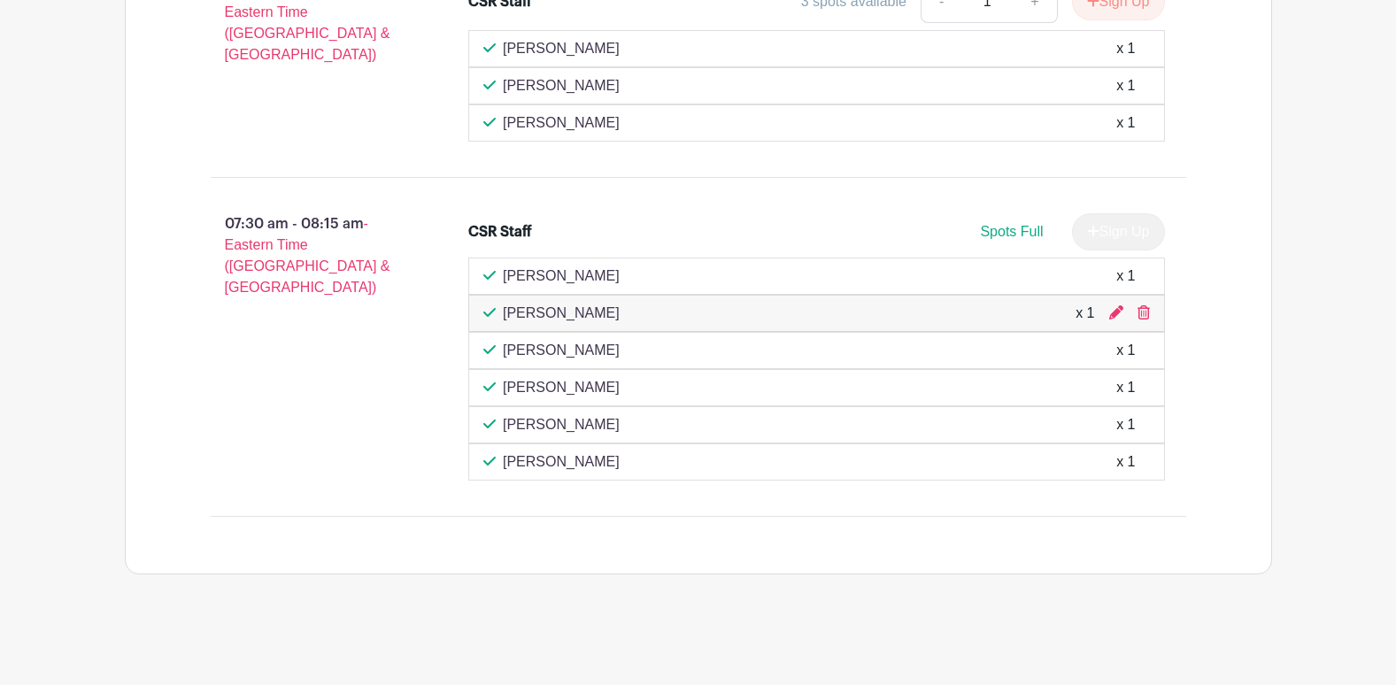
click at [1024, 321] on div "Jennifer Crawford x 1" at bounding box center [816, 313] width 667 height 21
drag, startPoint x: 994, startPoint y: 328, endPoint x: 876, endPoint y: 457, distance: 175.5
click at [876, 457] on div "Tanya Poovathingal x 1" at bounding box center [816, 462] width 667 height 21
click at [809, 524] on div "Oct 20 06:15 am - 07:00 am - Eastern Time (US & Canada) CSR Staff 3 spots avail…" at bounding box center [698, 224] width 1061 height 699
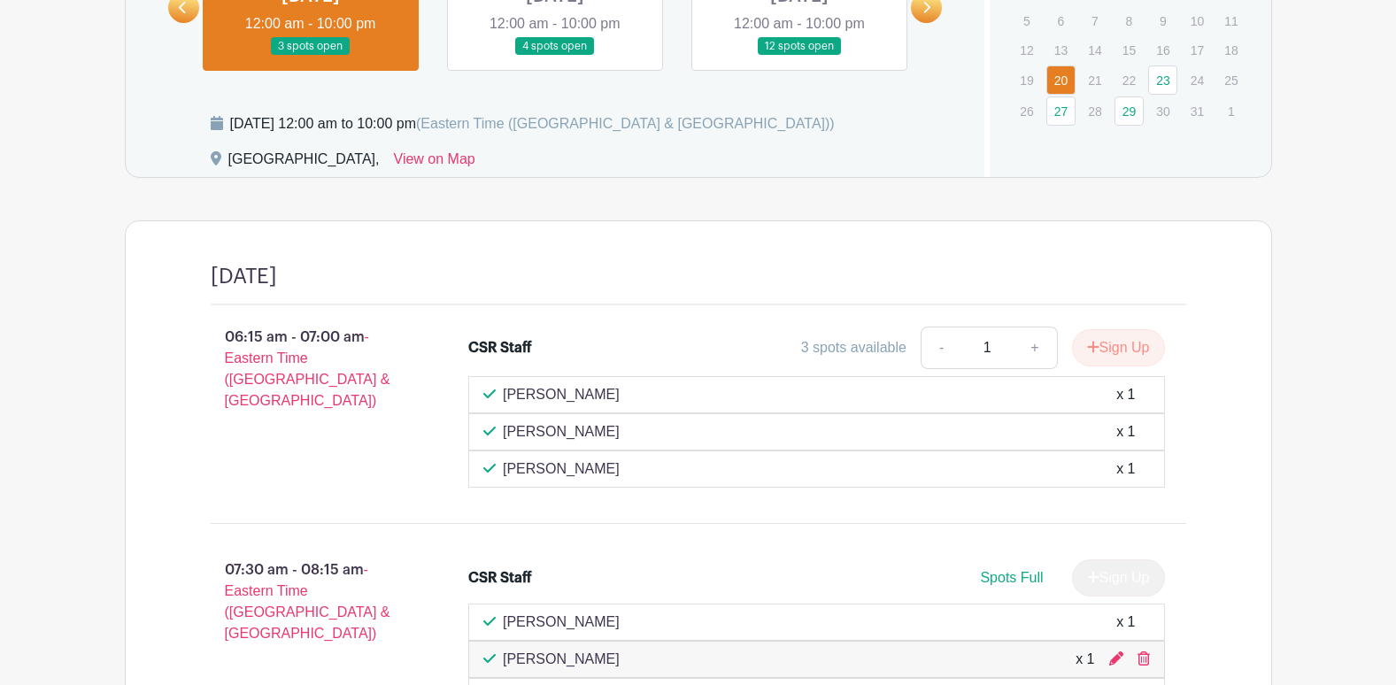
scroll to position [1194, 0]
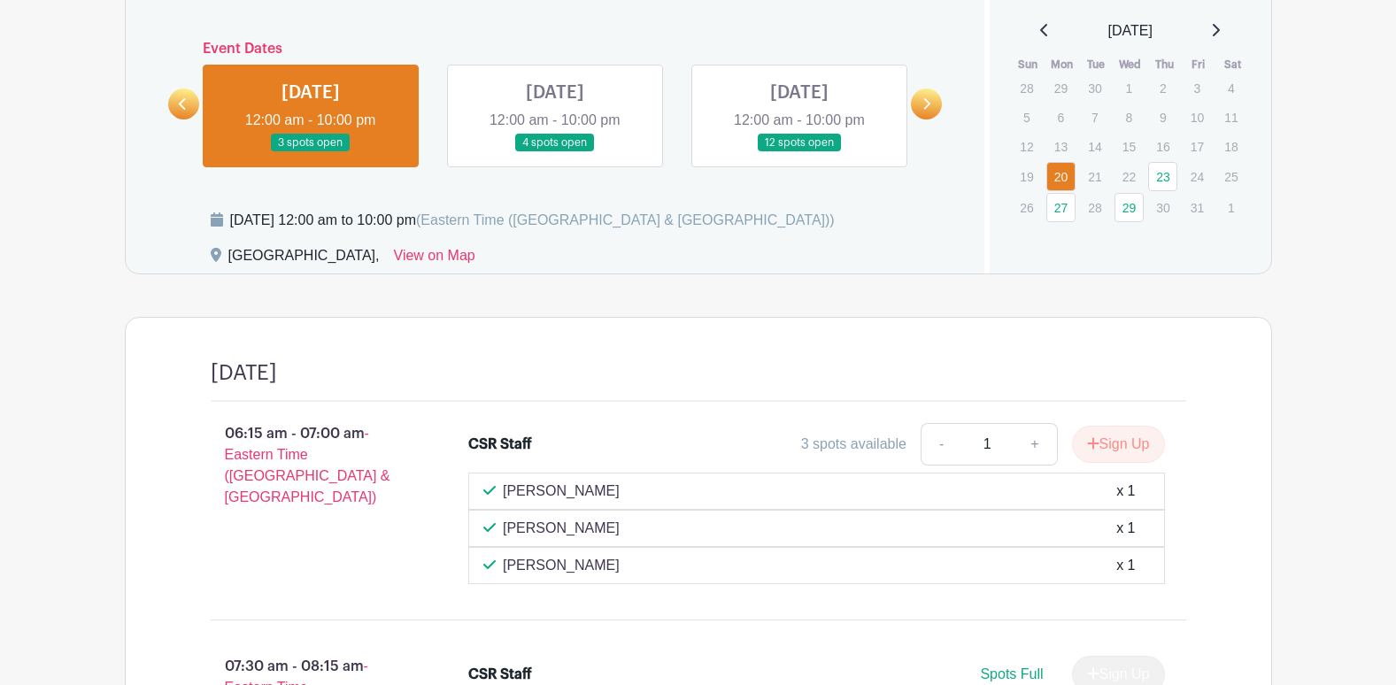
click at [311, 152] on link at bounding box center [311, 152] width 0 height 0
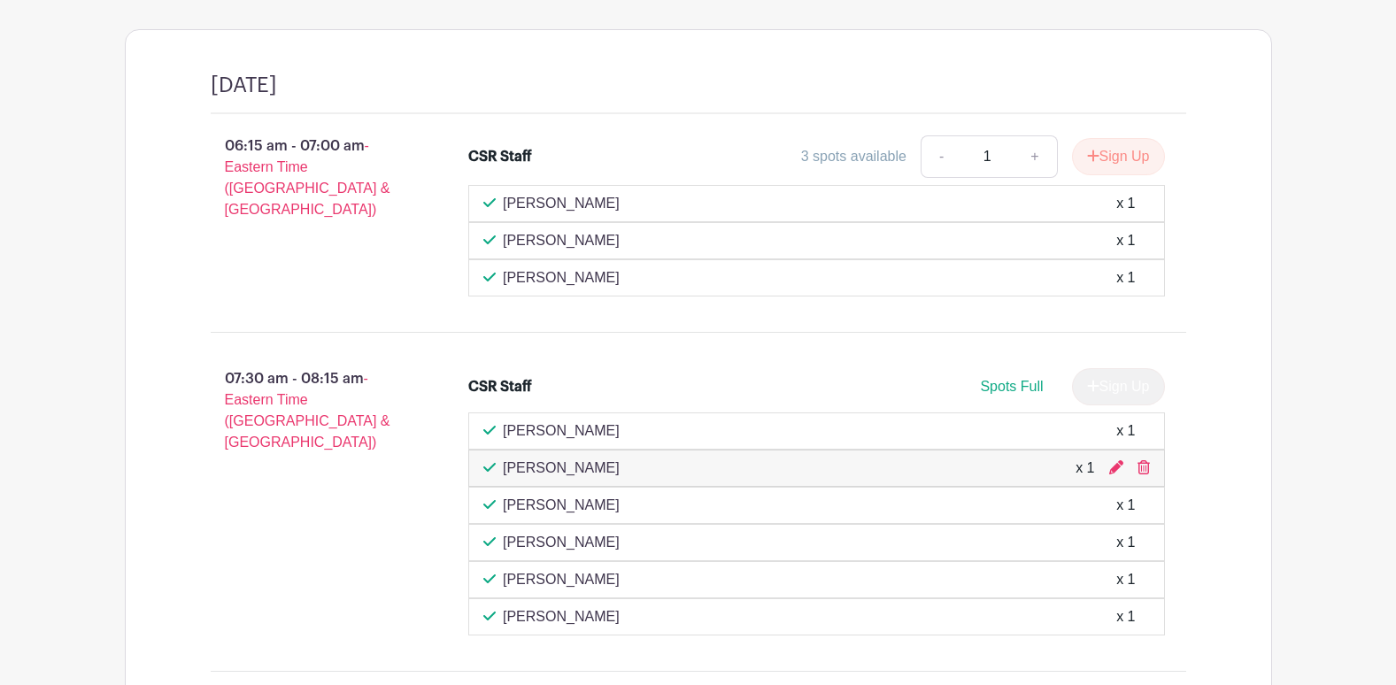
scroll to position [1548, 0]
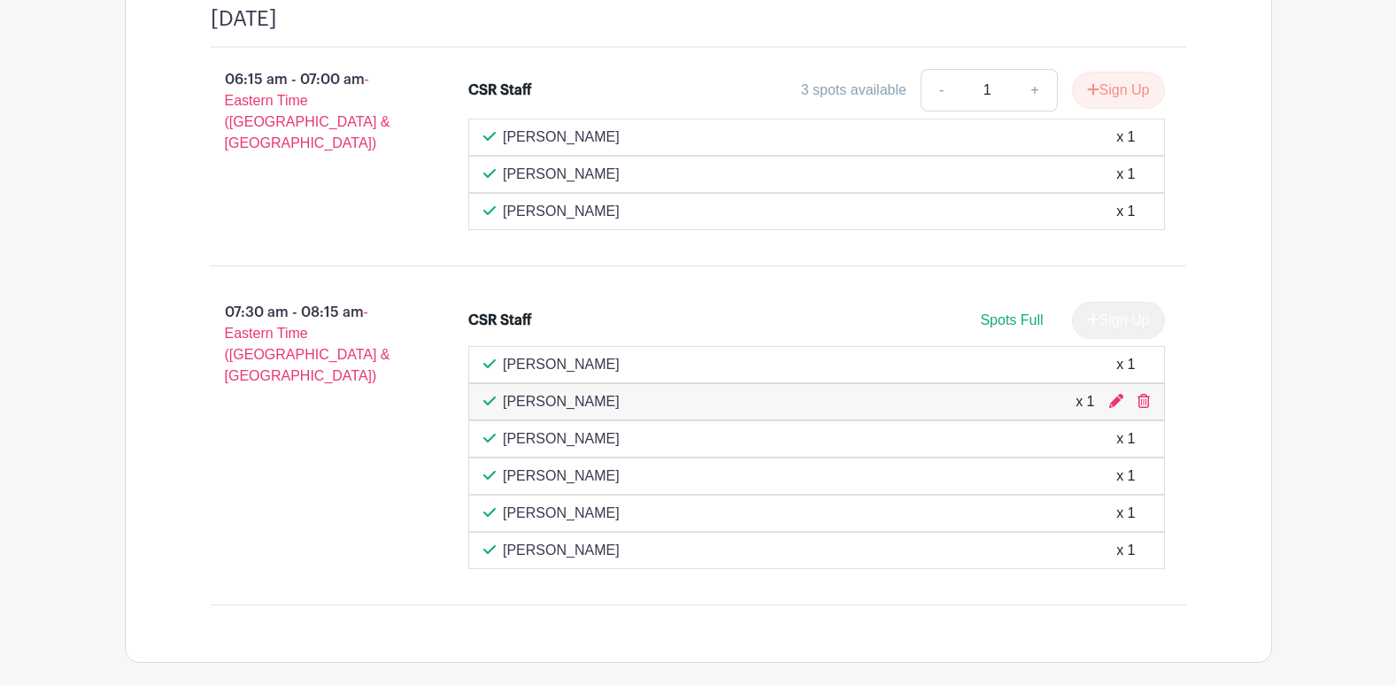
click at [885, 518] on div "Marcy Schultz x 1" at bounding box center [816, 513] width 667 height 21
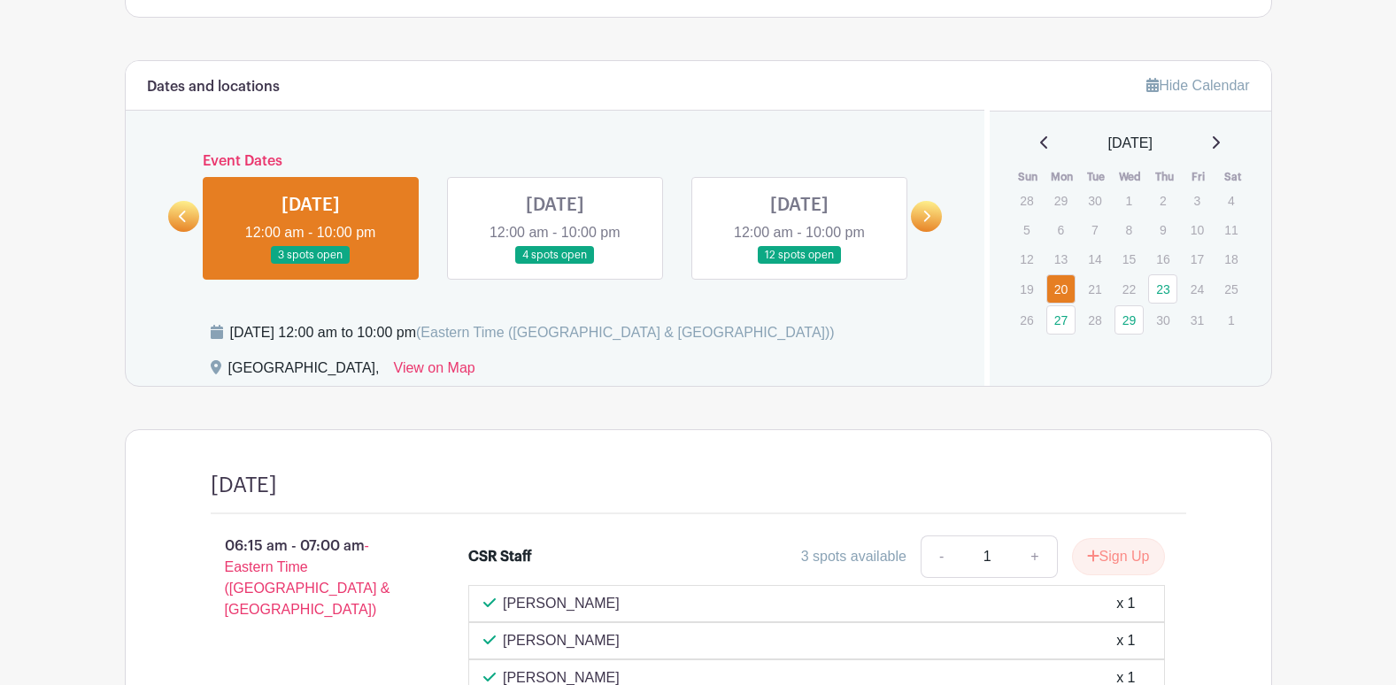
scroll to position [839, 0]
